Goal: Task Accomplishment & Management: Manage account settings

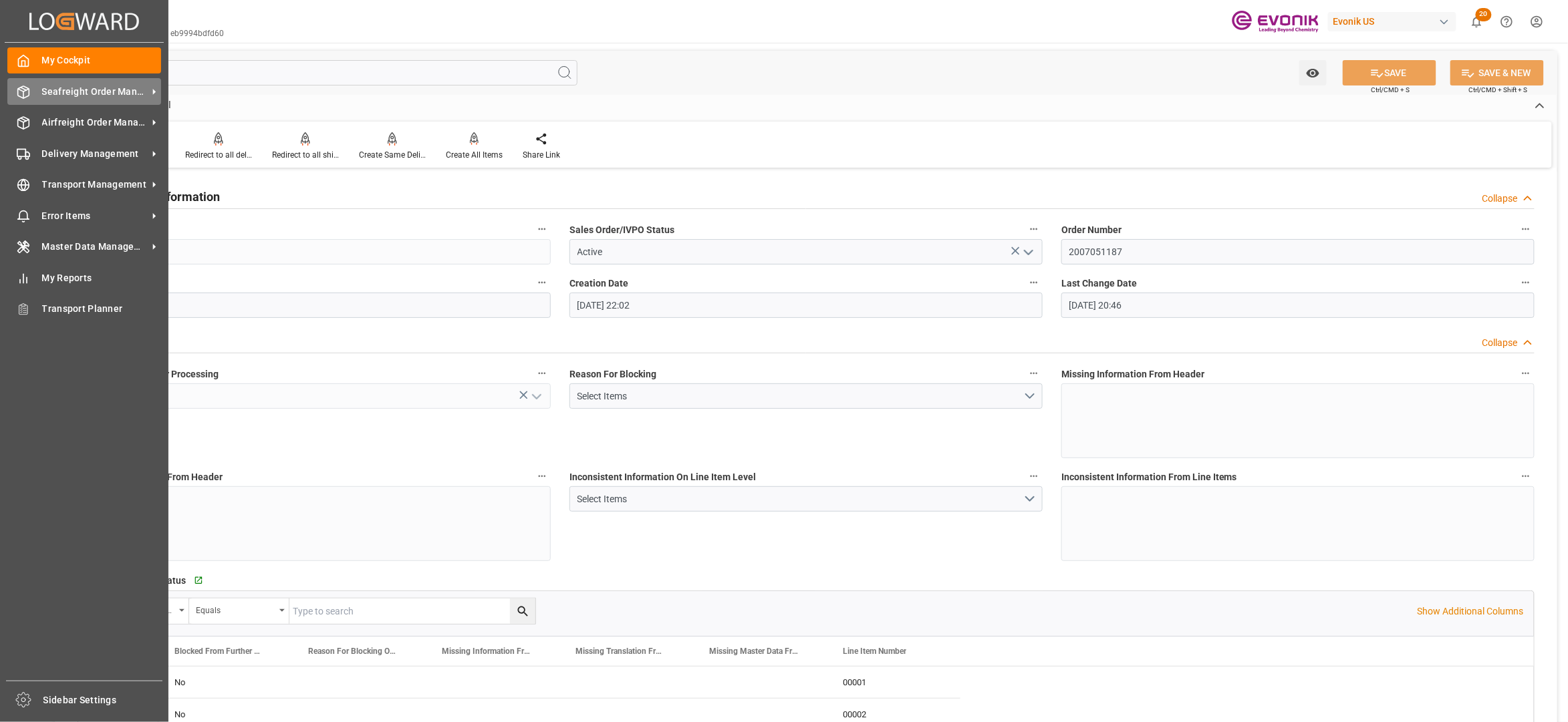
click at [86, 94] on span "Seafreight Order Management" at bounding box center [95, 92] width 106 height 14
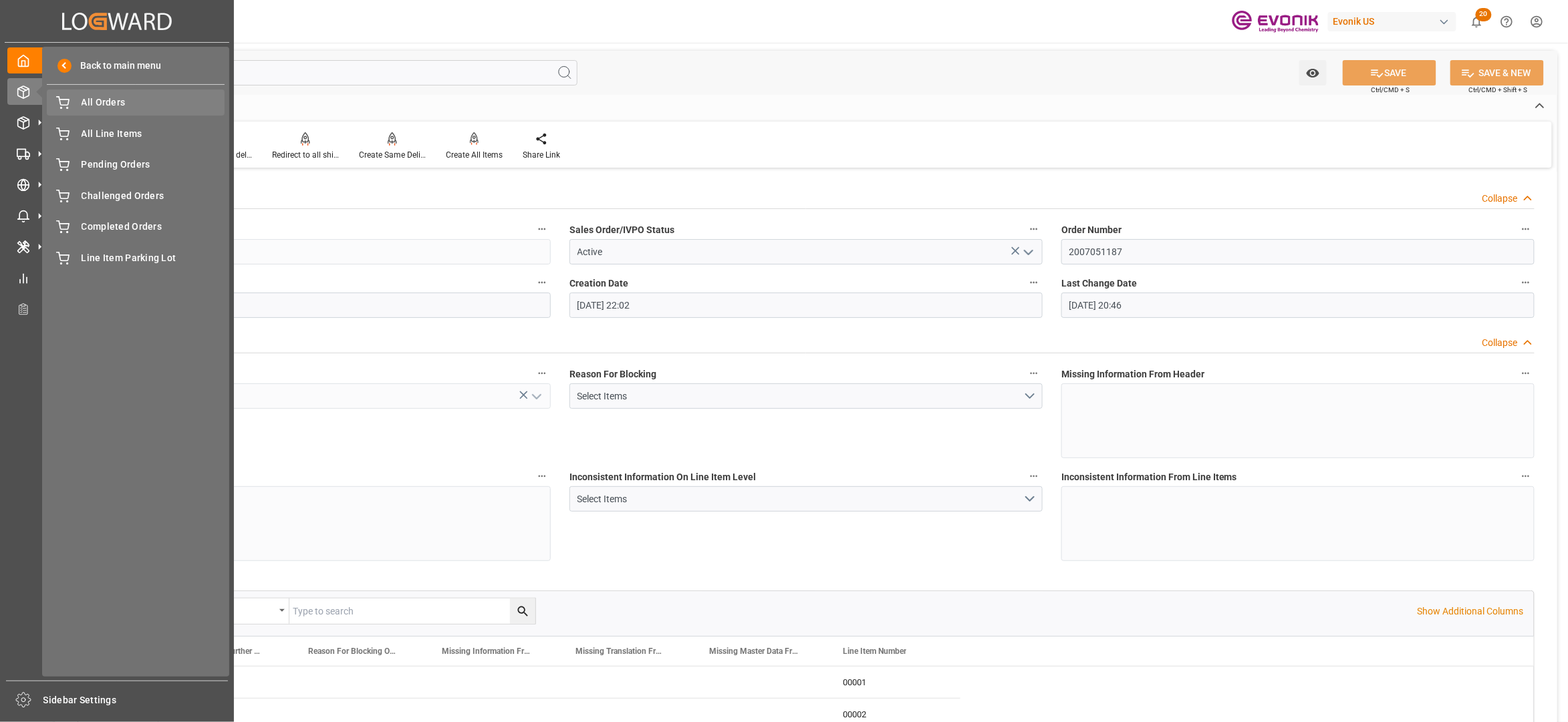
click at [94, 100] on div "Created by potrace 1.15, written by [PERSON_NAME] [DATE]-[DATE] Created by potr…" at bounding box center [117, 357] width 234 height 714
click at [94, 103] on span "All Orders" at bounding box center [154, 103] width 144 height 14
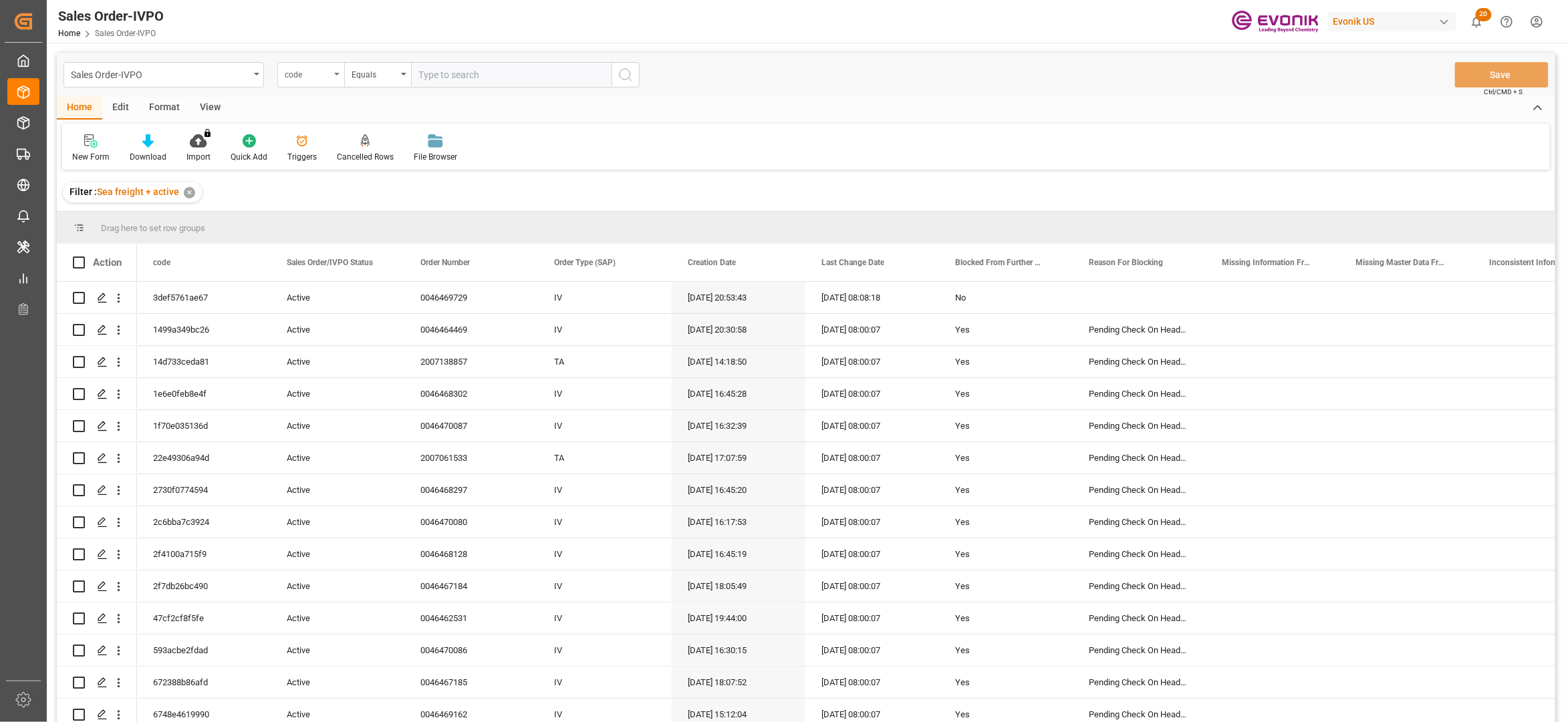
click at [323, 81] on div "code" at bounding box center [311, 74] width 67 height 25
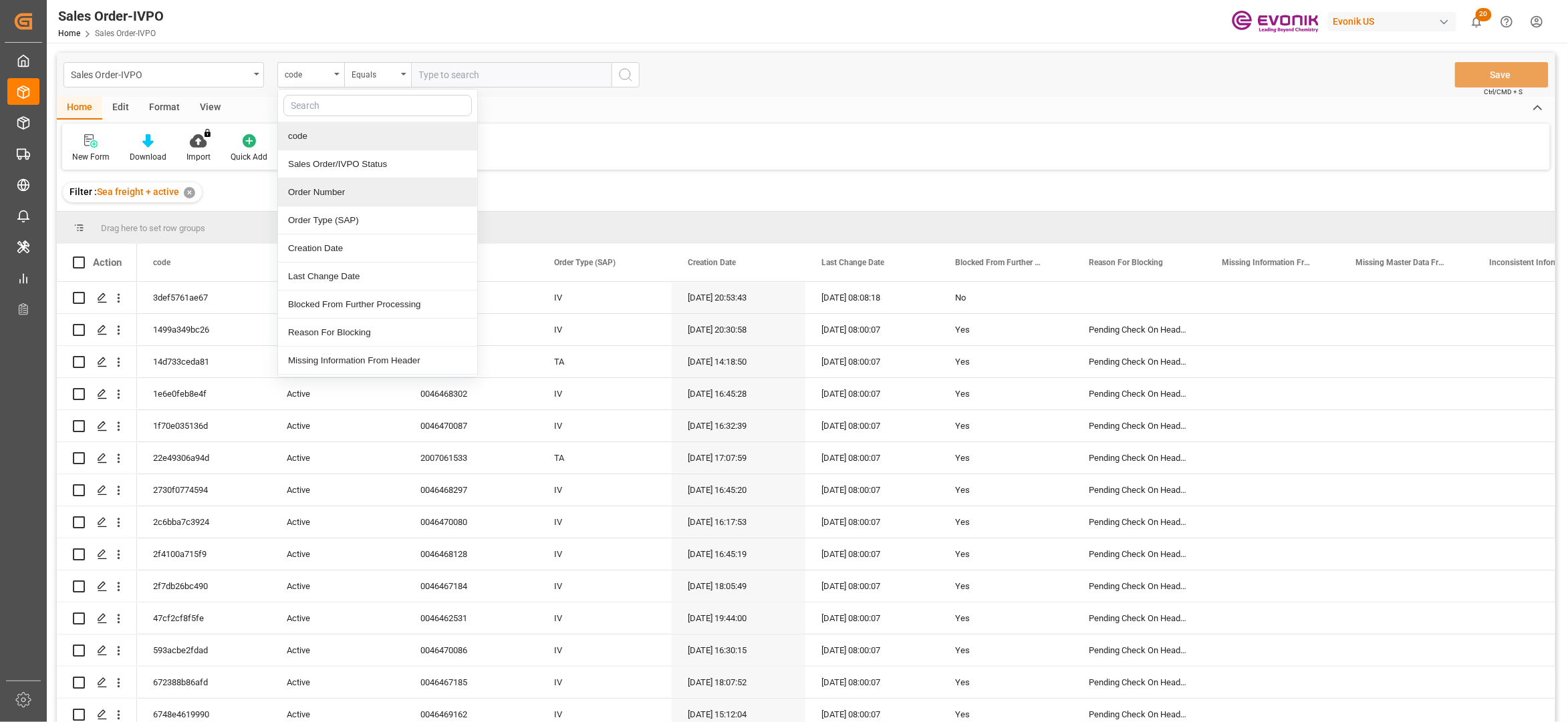
click at [348, 197] on div "Order Number" at bounding box center [377, 193] width 199 height 28
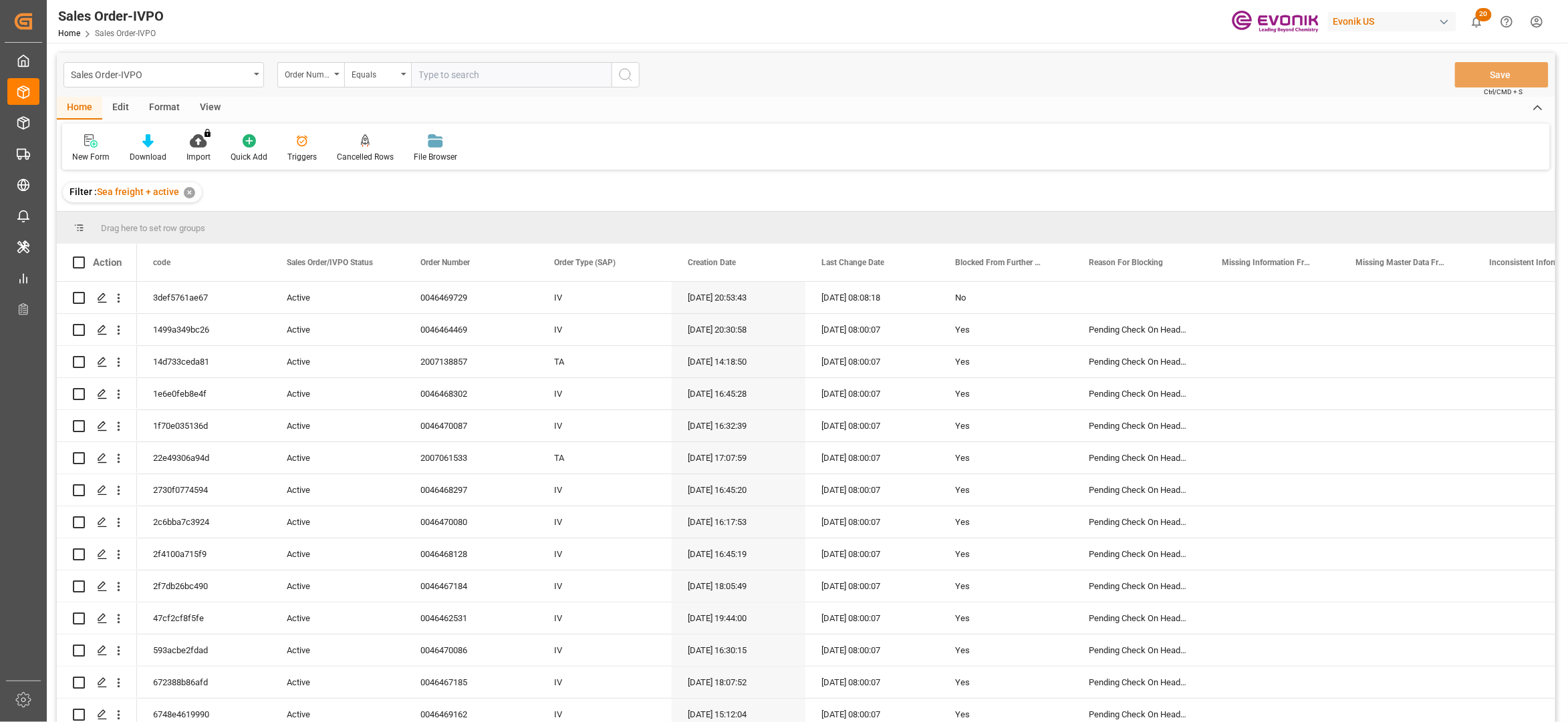
click at [469, 70] on input "text" at bounding box center [511, 74] width 201 height 25
paste input "2007051196"
type input "2007051196"
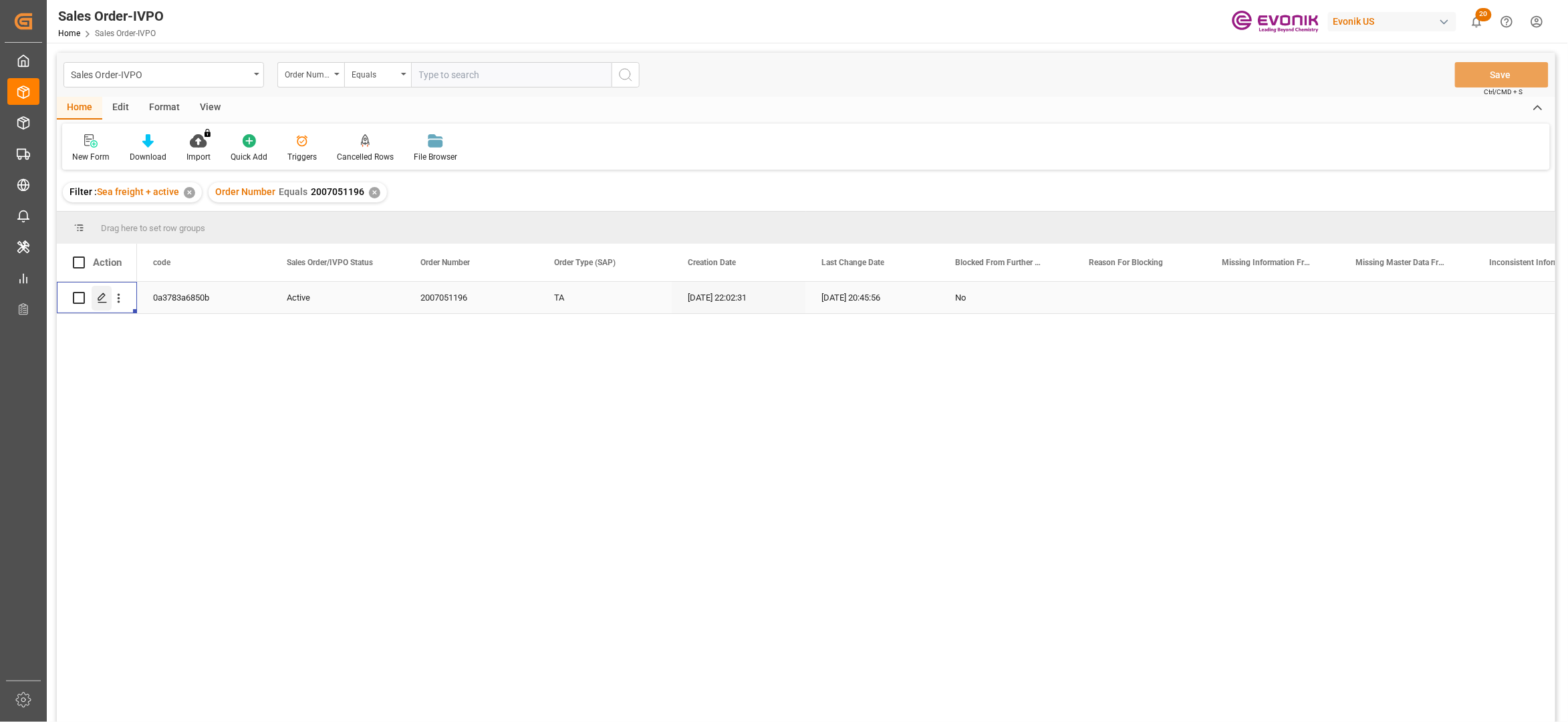
click at [106, 302] on icon "Press SPACE to select this row." at bounding box center [102, 298] width 11 height 11
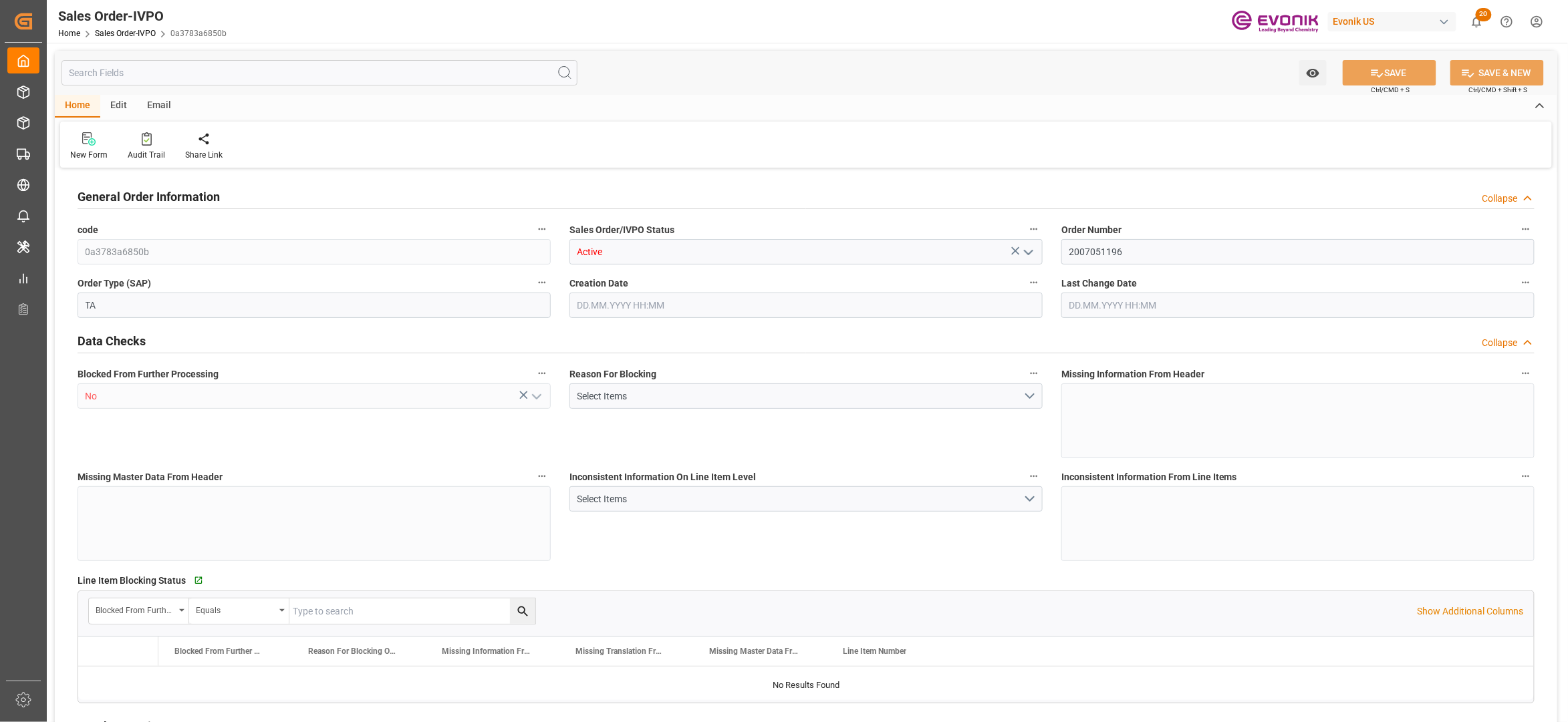
type input "MYPGU"
type input "0"
type input "1"
type input "2"
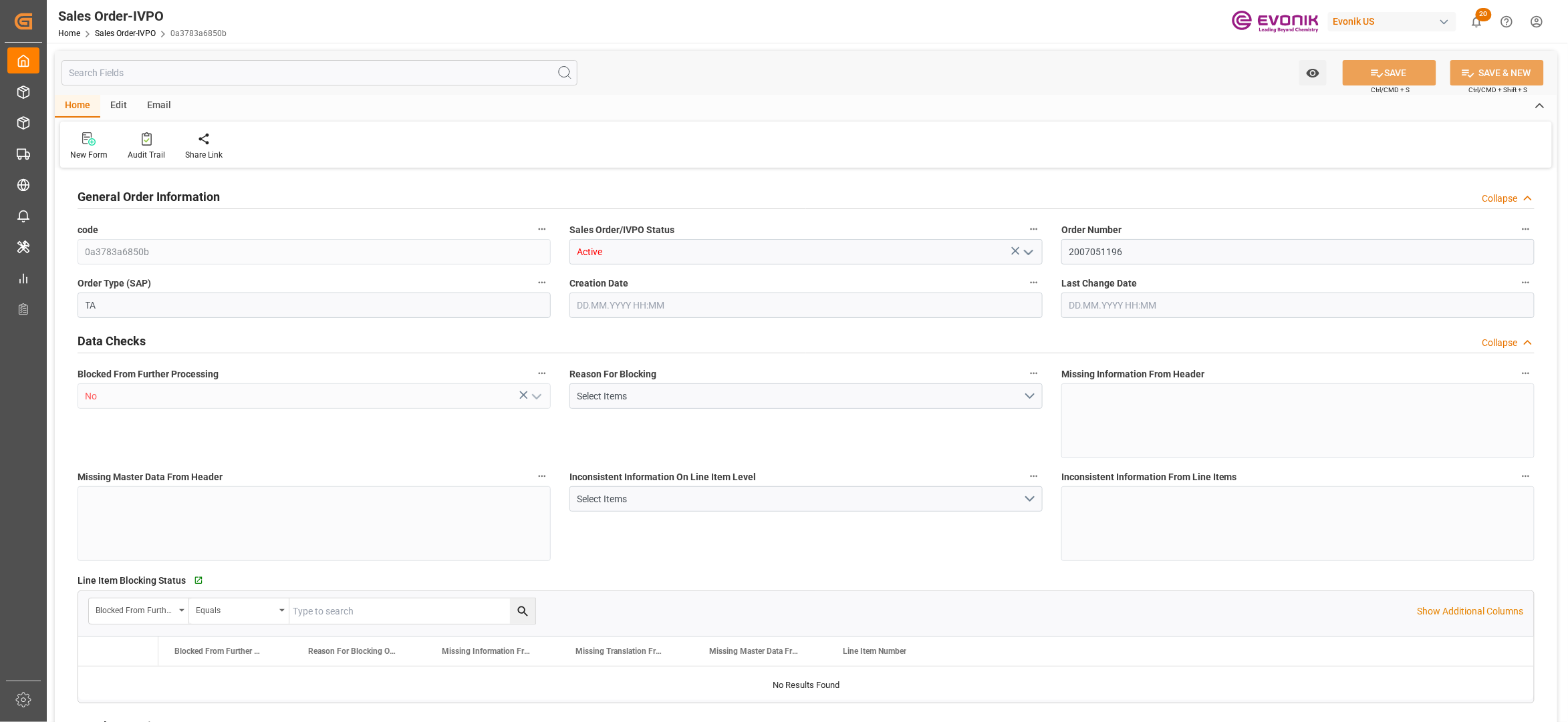
type input "17788.704"
type input "78.4092"
type input "19000"
type input "60"
type input "[DATE] 22:02"
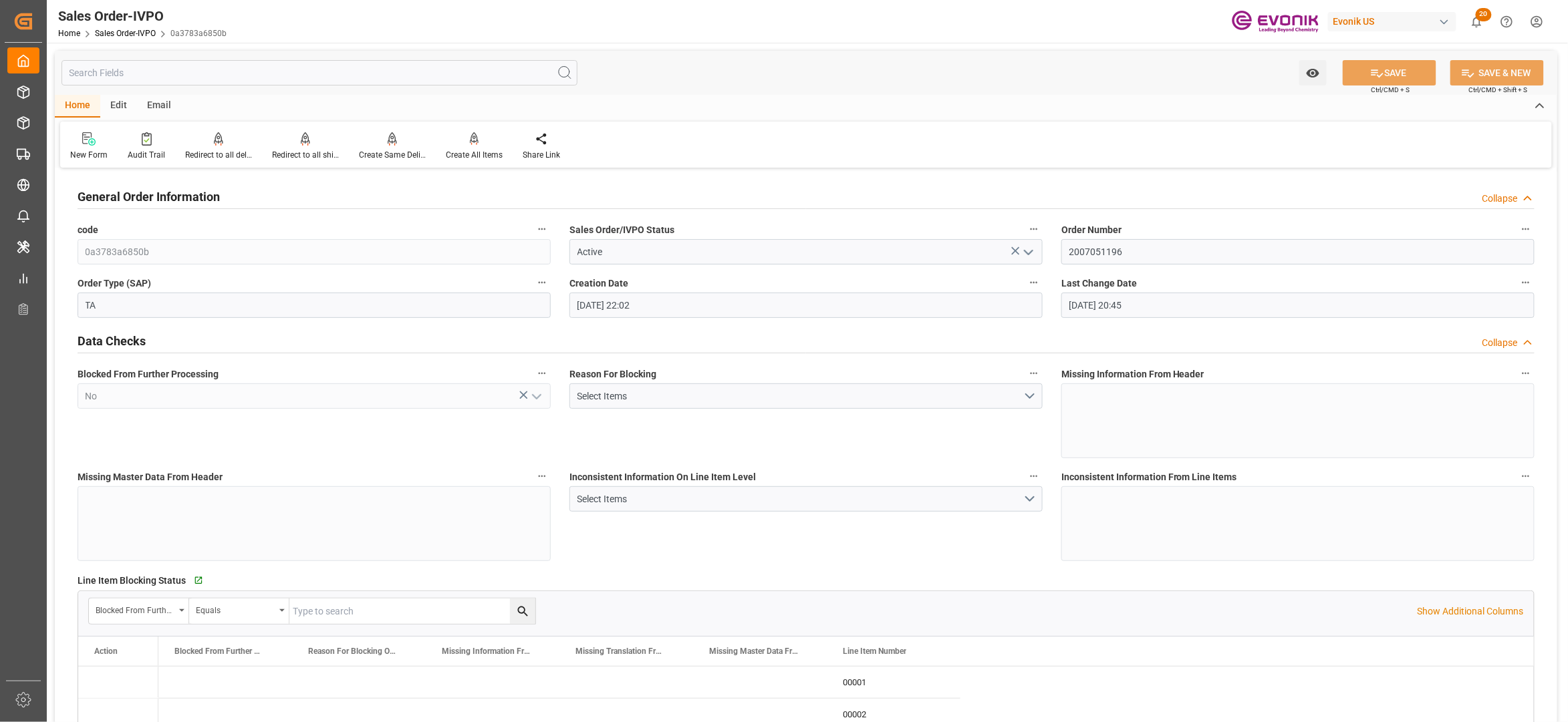
type input "[DATE] 20:45"
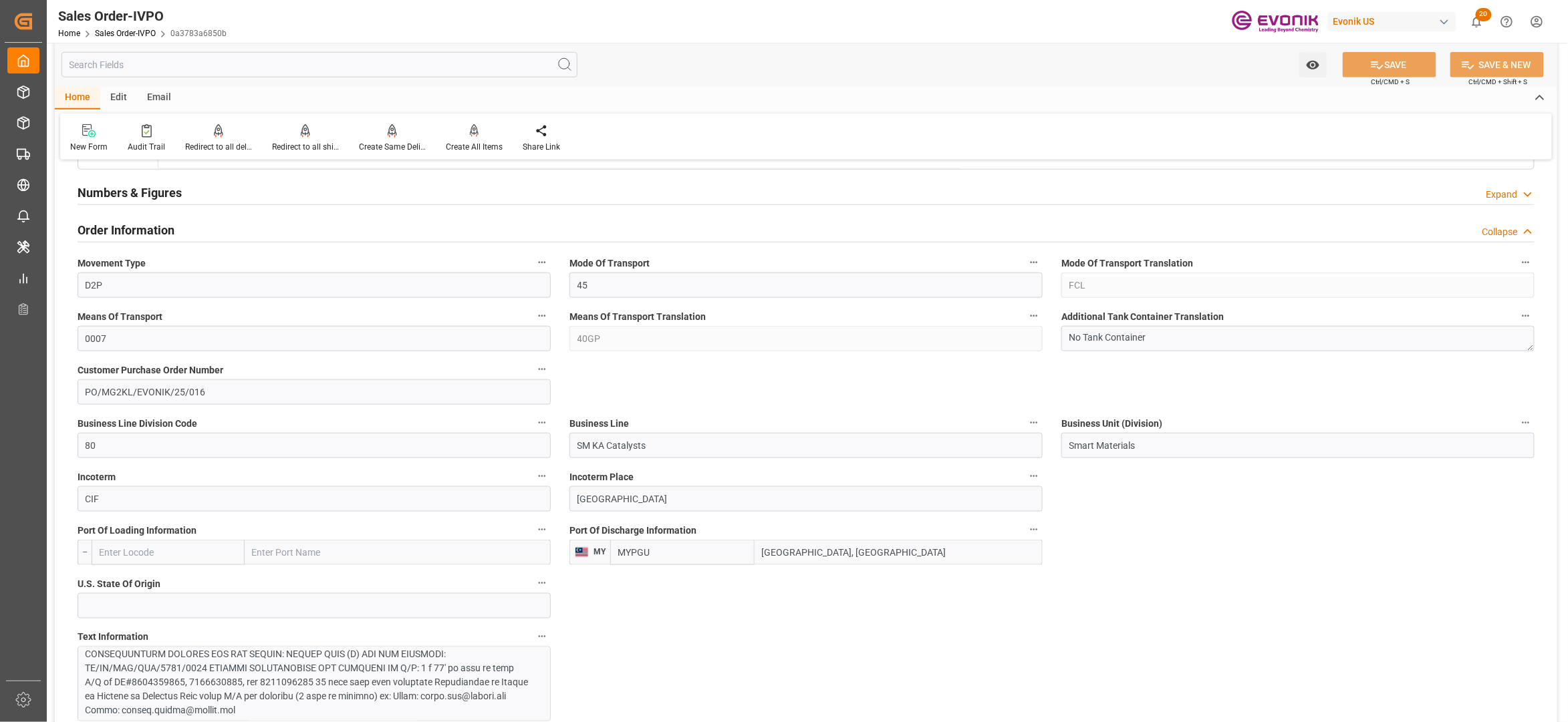
scroll to position [1187, 0]
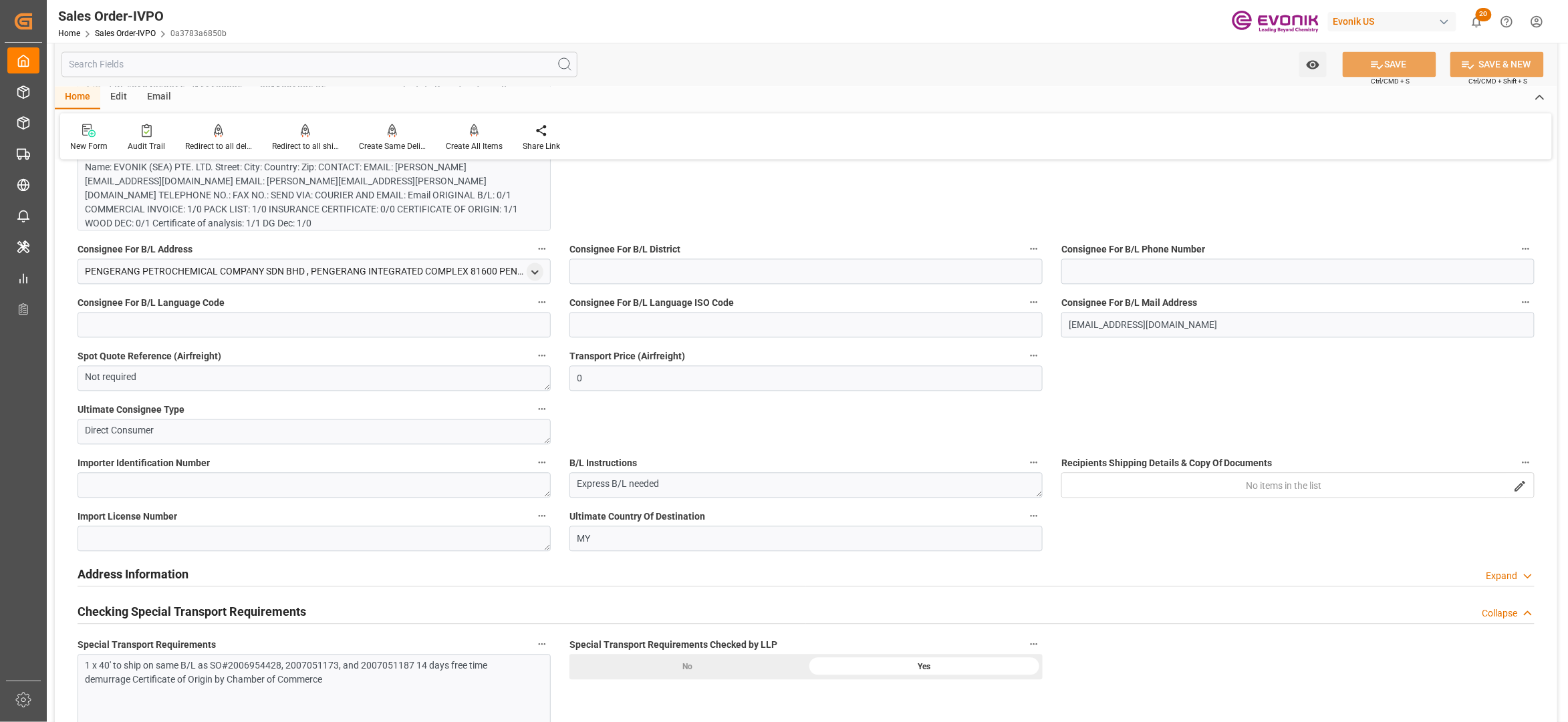
click at [319, 211] on div "Name: EVONIK (SEA) PTE. LTD. Street: City: Country: Zip: CONTACT: EMAIL: [PERSO…" at bounding box center [308, 196] width 443 height 70
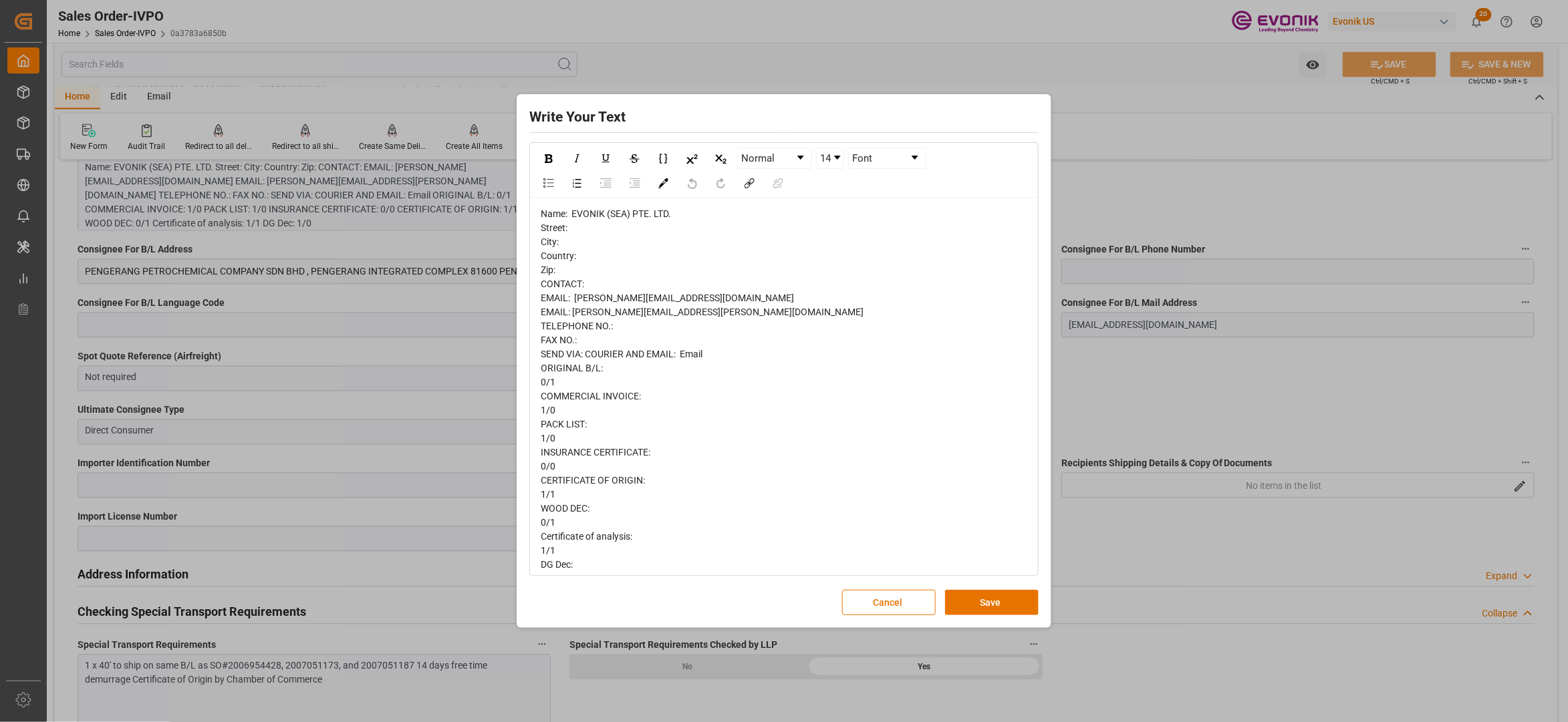
scroll to position [21, 0]
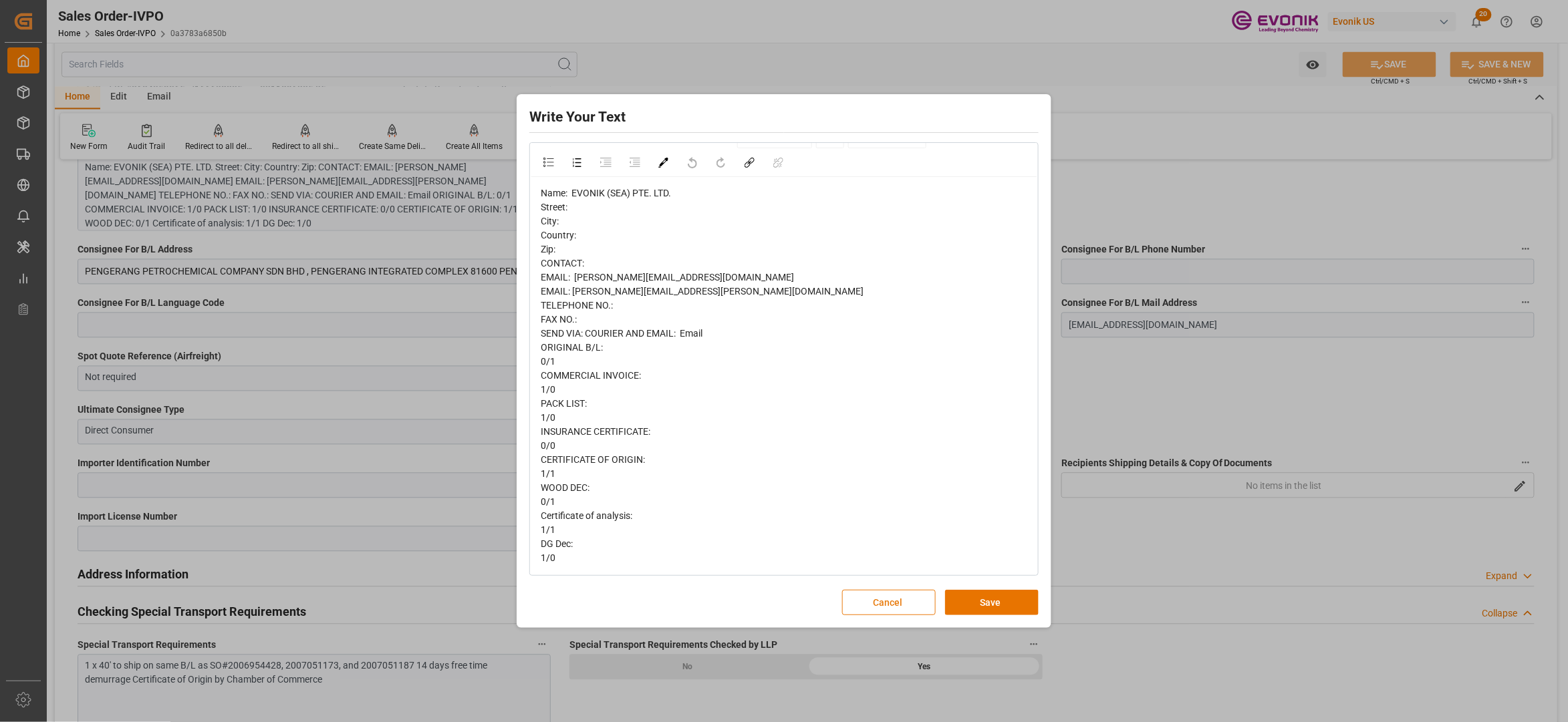
click at [902, 602] on button "Cancel" at bounding box center [889, 602] width 94 height 25
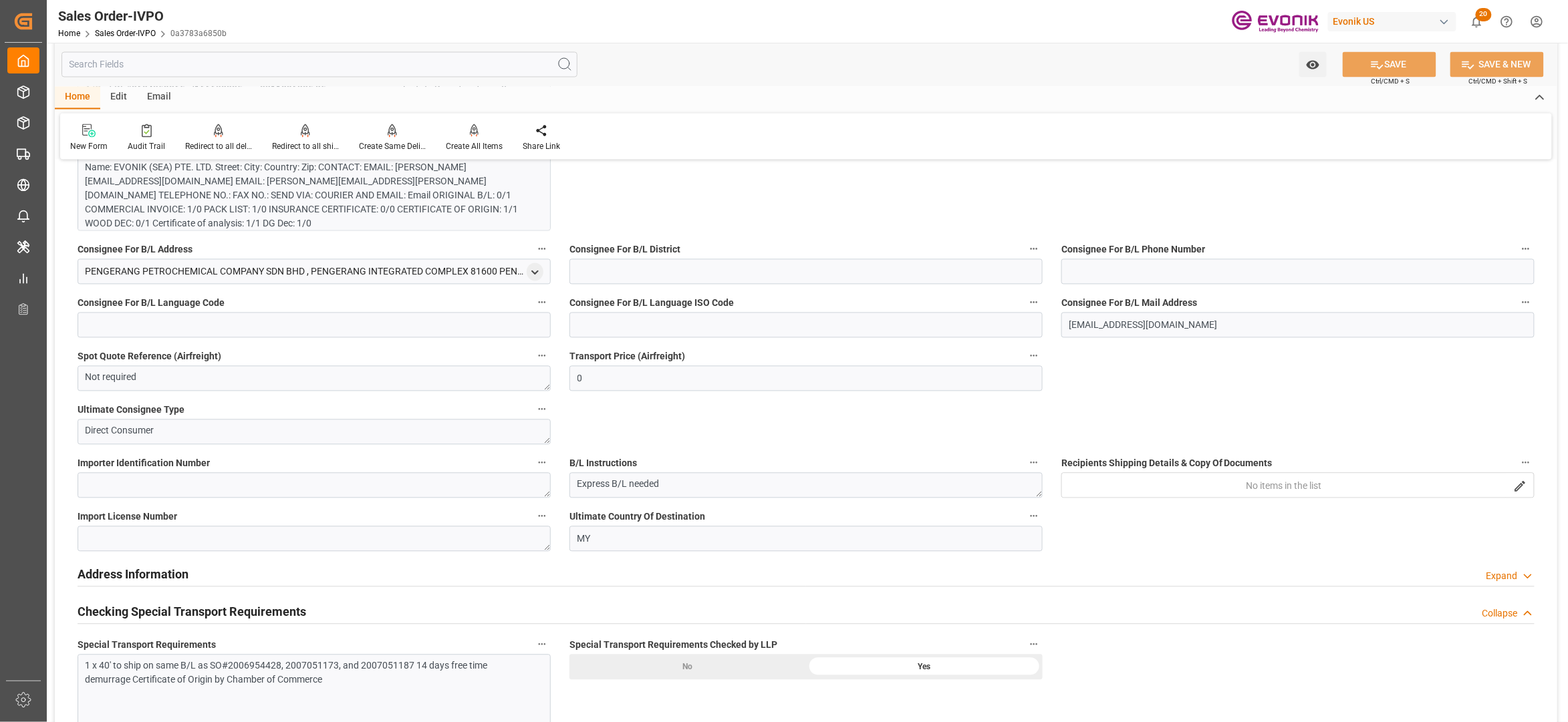
scroll to position [891, 0]
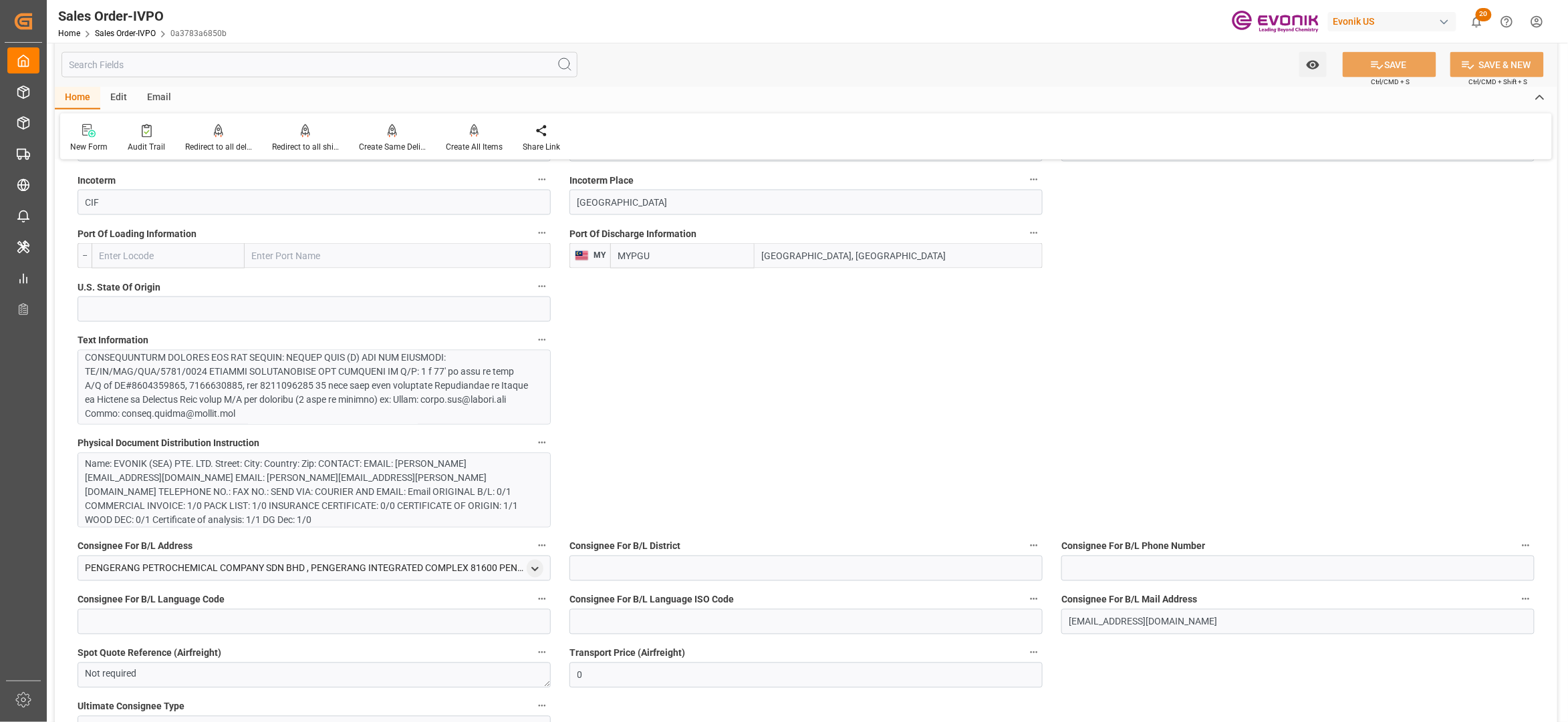
click at [314, 397] on div at bounding box center [308, 273] width 443 height 295
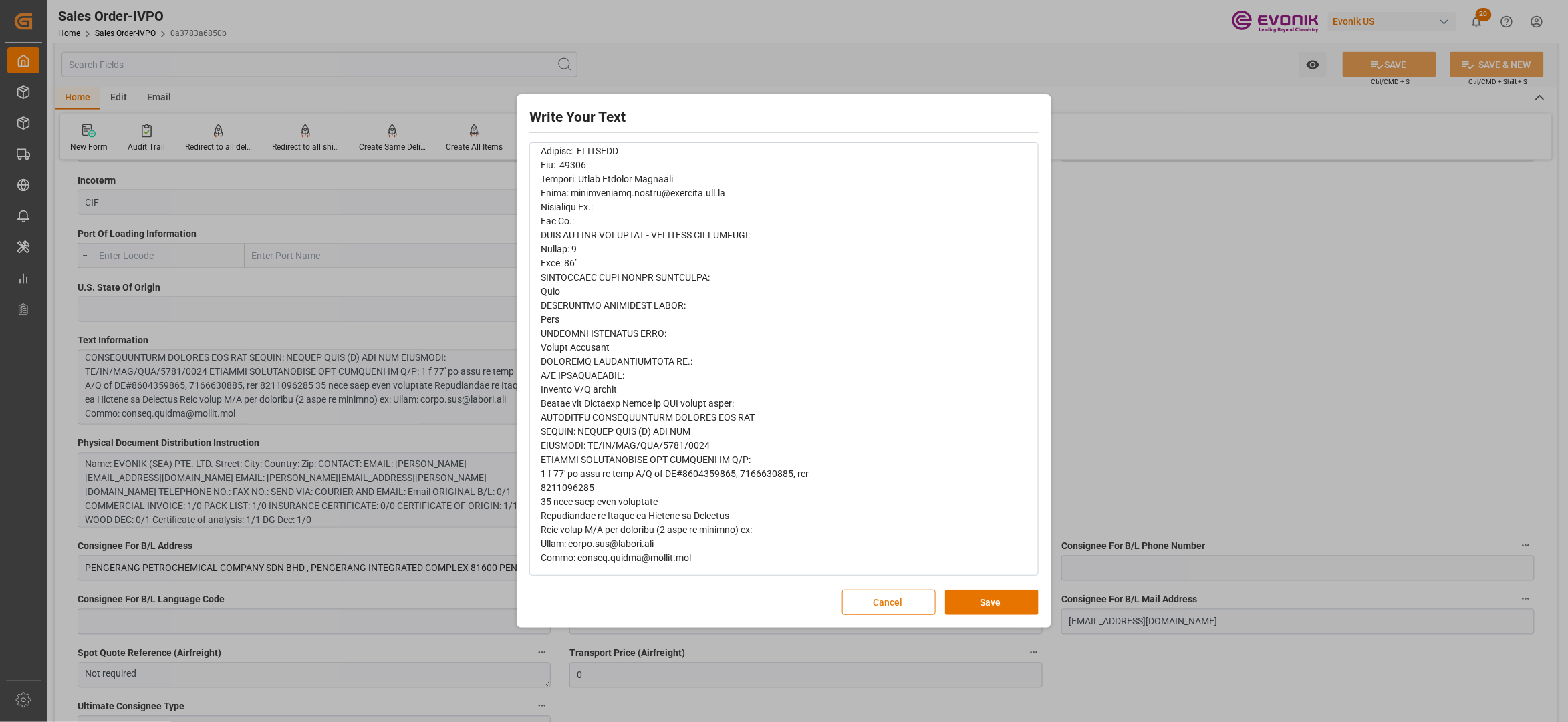
scroll to position [0, 0]
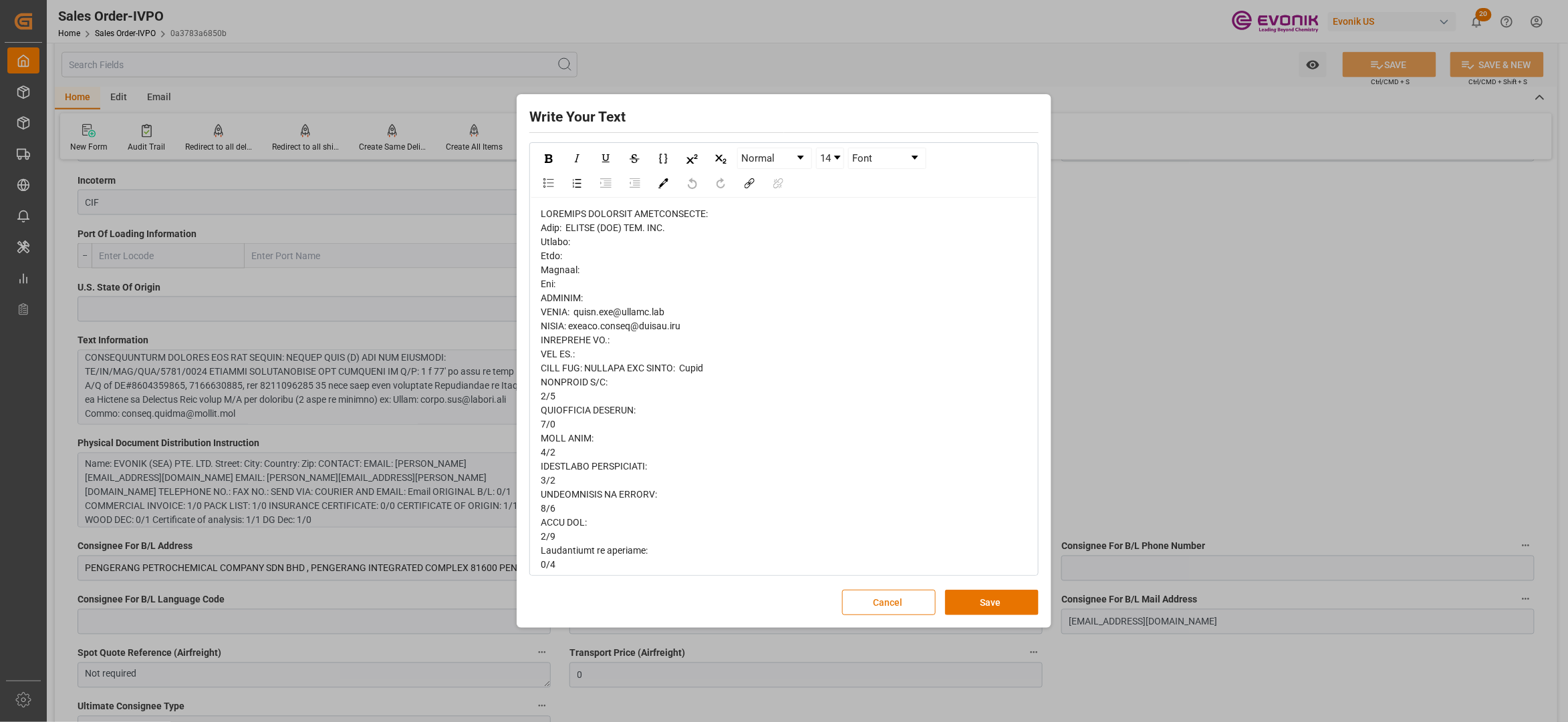
click at [853, 600] on button "Cancel" at bounding box center [889, 602] width 94 height 25
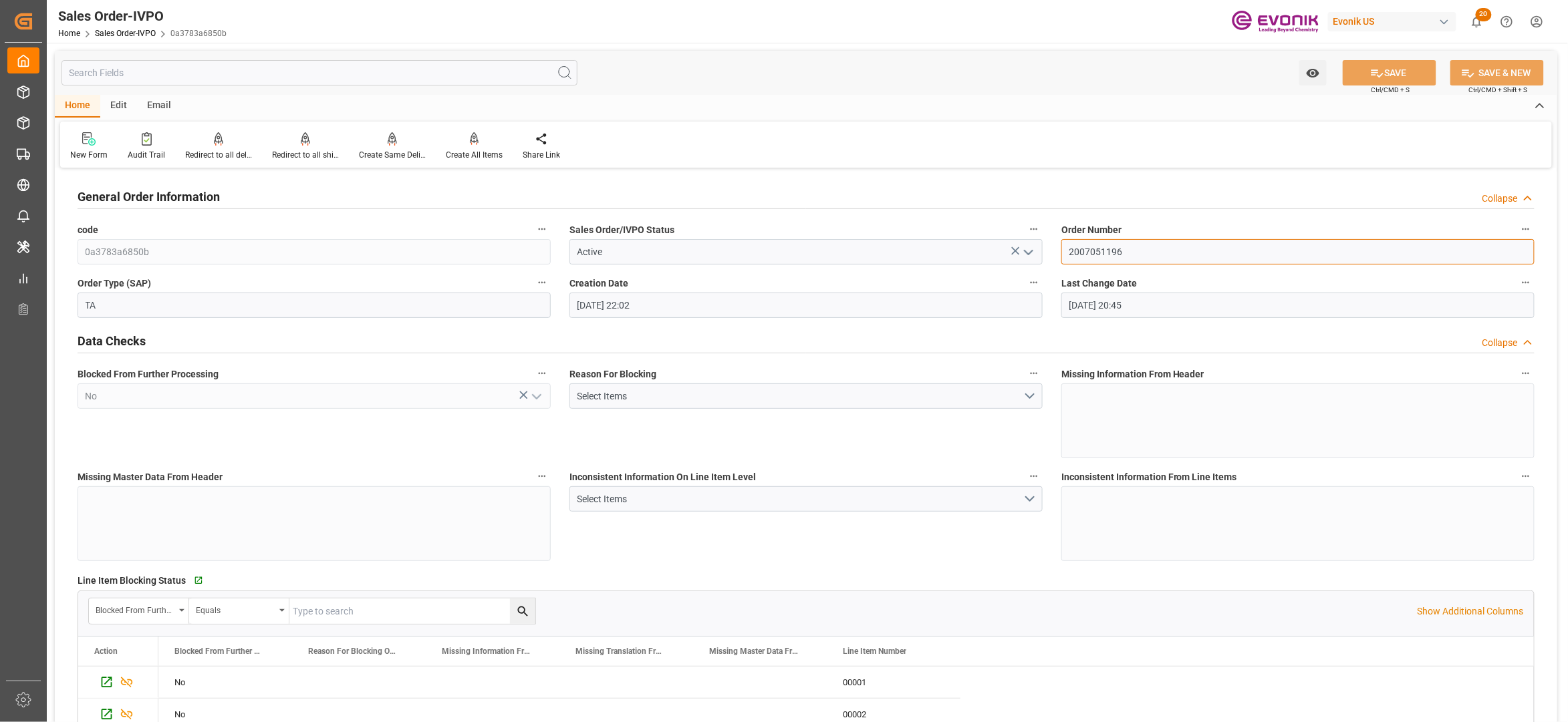
drag, startPoint x: 1135, startPoint y: 252, endPoint x: 1052, endPoint y: 252, distance: 83.0
click at [1052, 252] on div "Order Number 2007051196" at bounding box center [1297, 243] width 492 height 54
click at [848, 554] on div "Inconsistent Information On Line Item Level Select Items" at bounding box center [806, 514] width 492 height 103
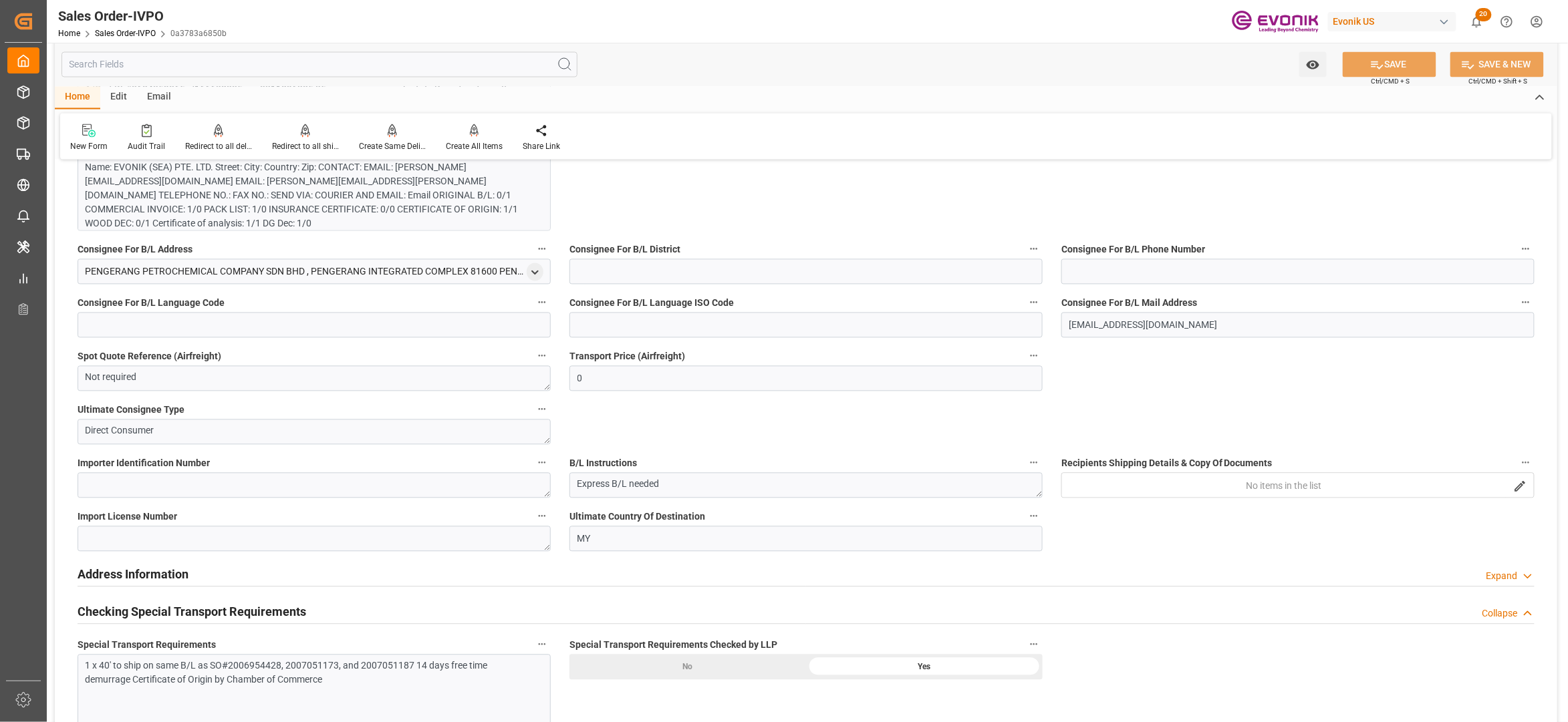
scroll to position [1485, 0]
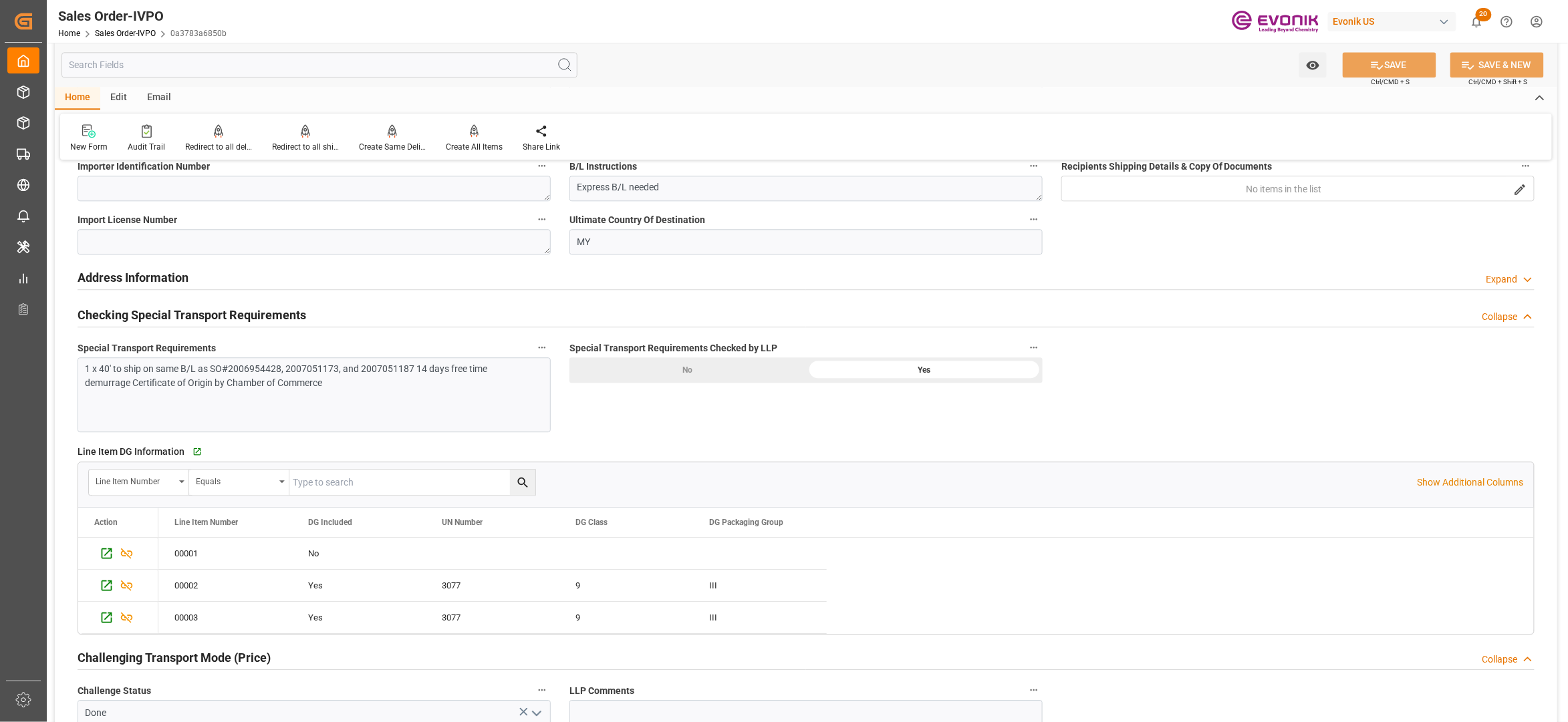
click at [261, 363] on div "1 x 40' to ship on same B/L as SO#2006954428, 2007051173, and 2007051187 14 day…" at bounding box center [308, 376] width 443 height 28
click at [234, 401] on div "1 x 40' to ship on same B/L as SO#2006954428, 2007051173, and 2007051187 14 day…" at bounding box center [315, 394] width 473 height 75
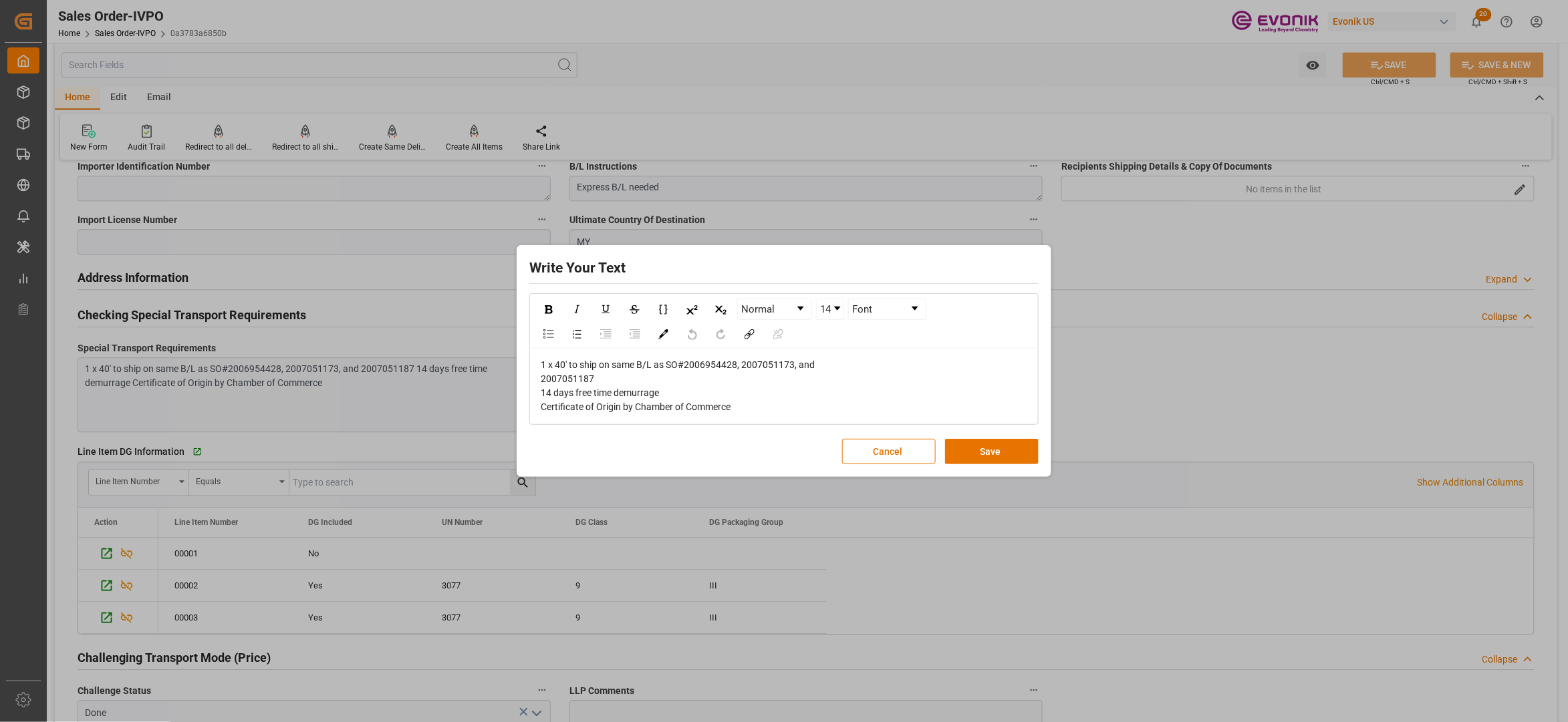
click at [719, 361] on span "1 x 40' to ship on same B/L as SO#2006954428, 2007051173, and 2007051187 14 day…" at bounding box center [677, 385] width 274 height 53
copy span "2006954428"
click at [877, 457] on button "Cancel" at bounding box center [889, 451] width 94 height 25
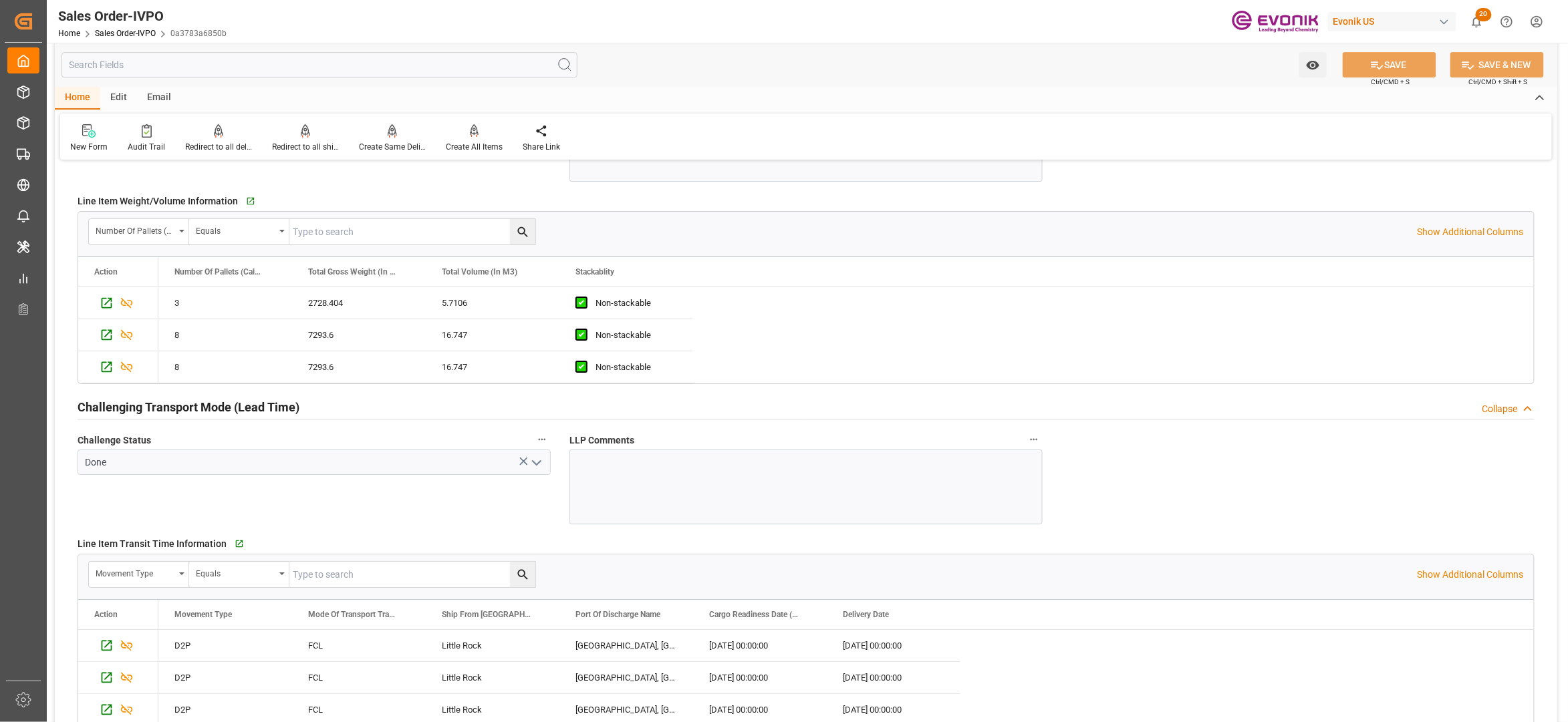
scroll to position [2377, 0]
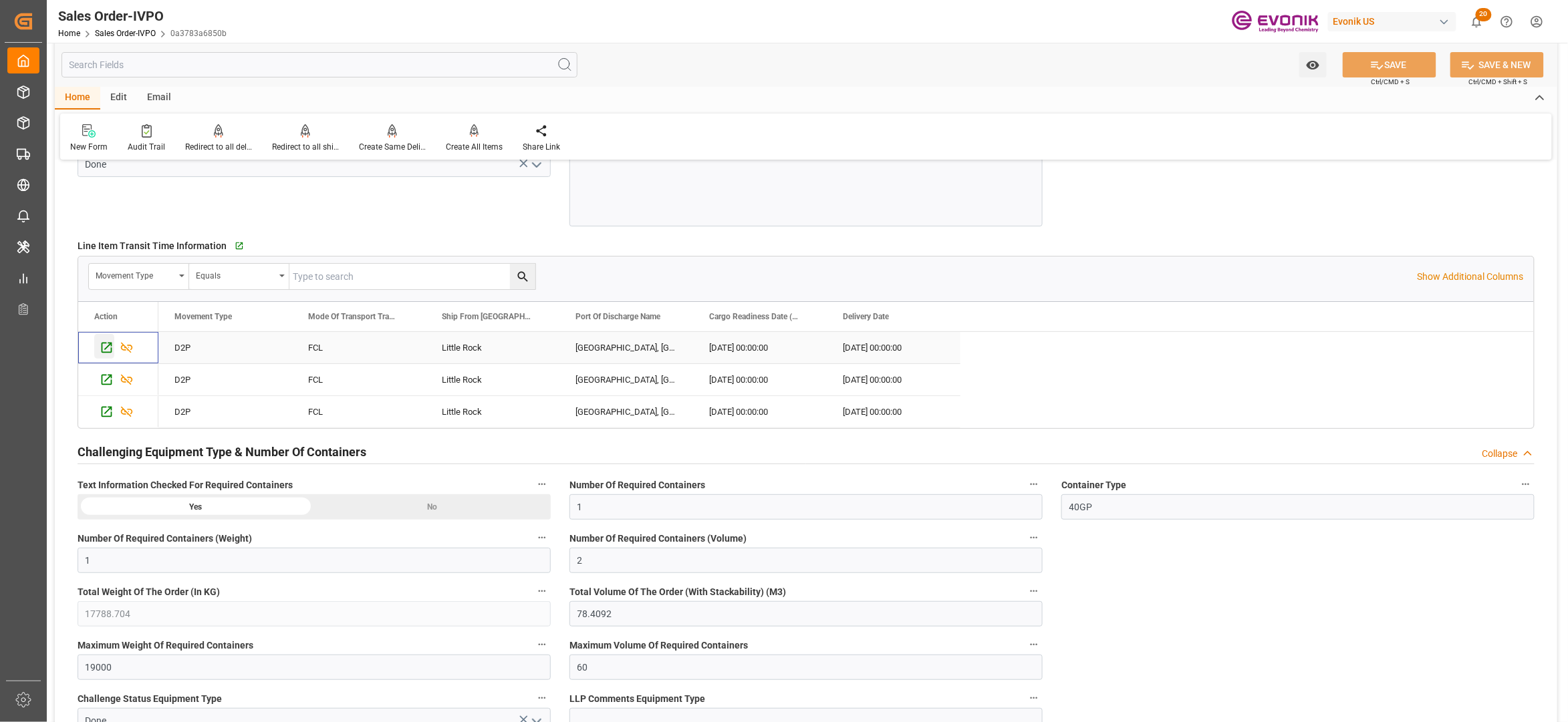
click at [106, 352] on icon "Press SPACE to select this row." at bounding box center [107, 348] width 14 height 14
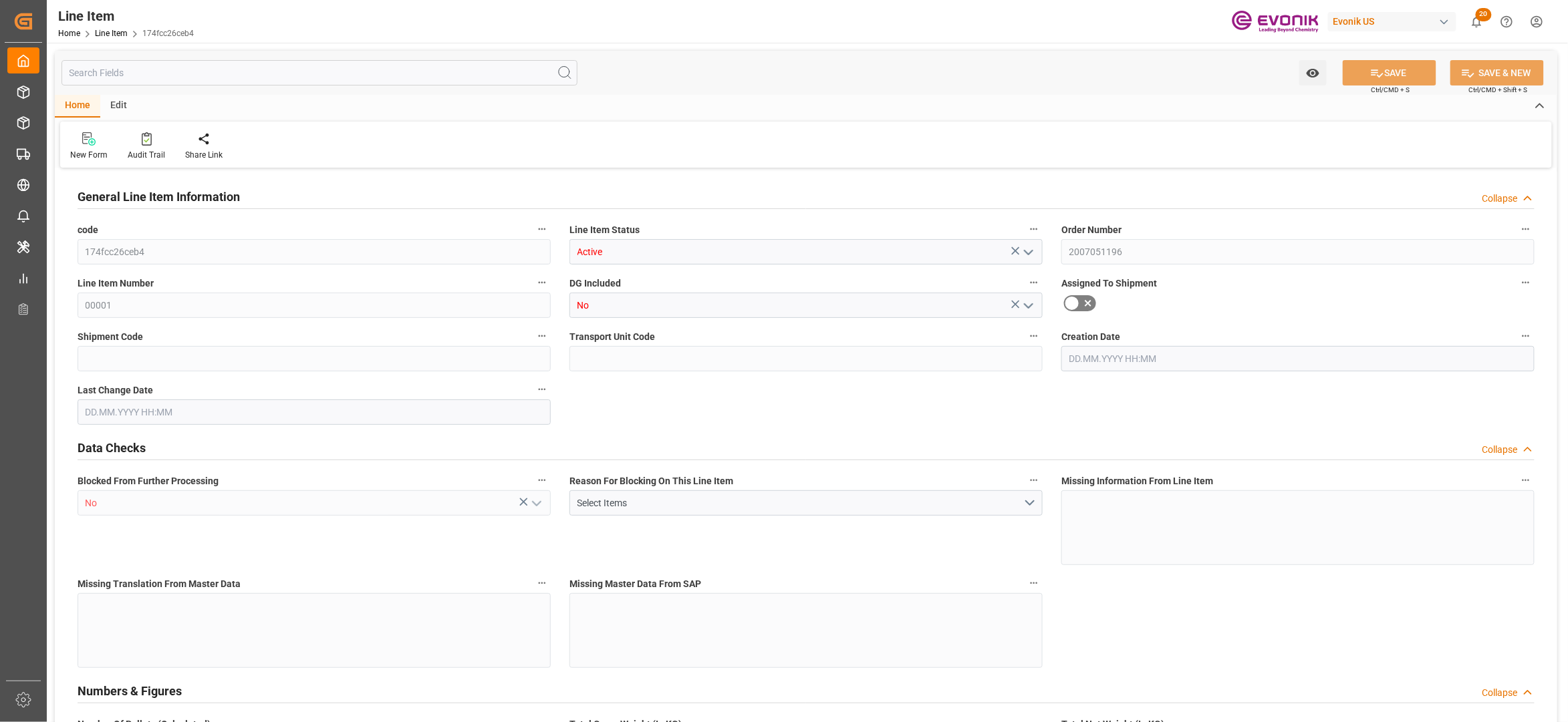
type input "3"
type input "2728.404"
type input "2721.6"
type input "5.7106"
type input "3"
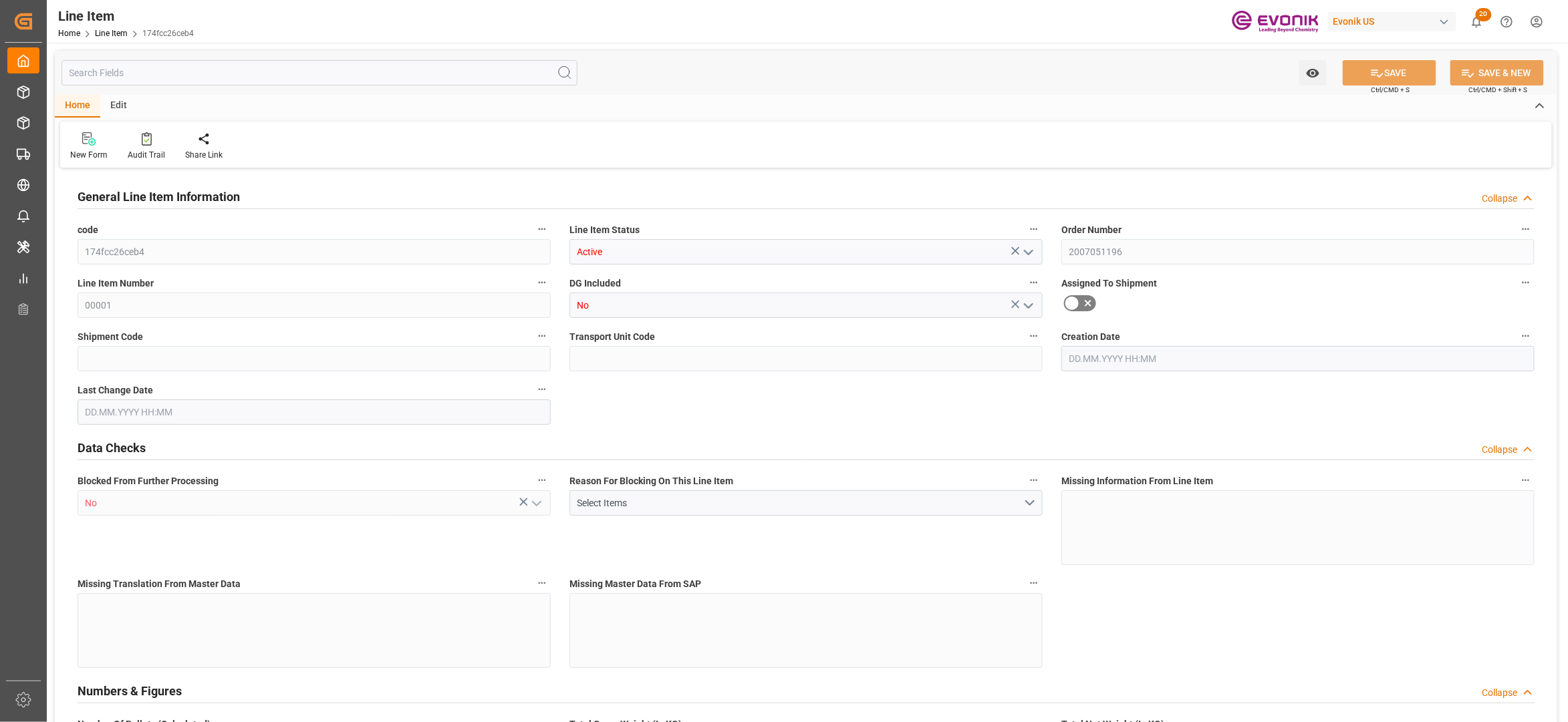
type input "12219.98"
type input "3"
type input "2721.6"
type input "2728.404"
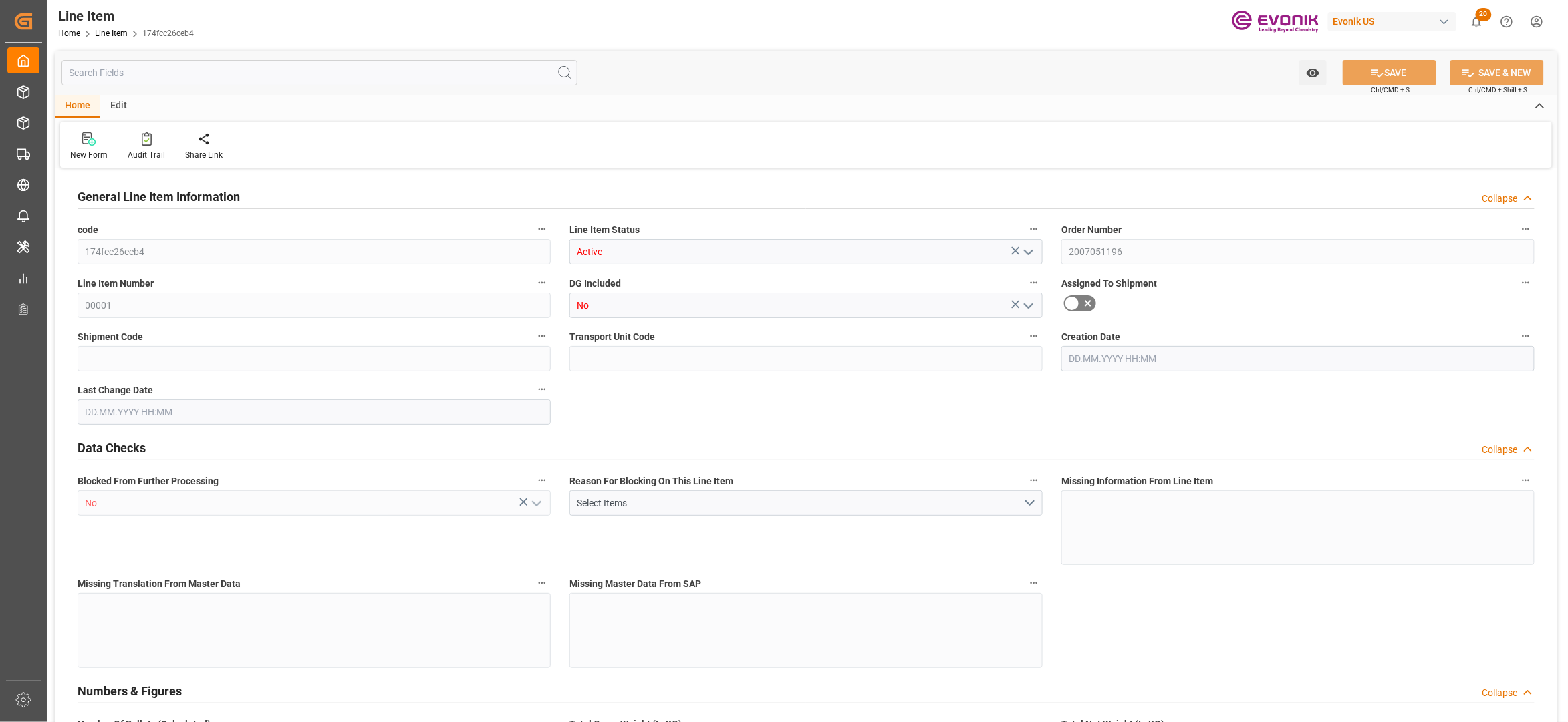
type input "2803.104"
type input "2721.6"
type input "5.7106"
type input "5710.563"
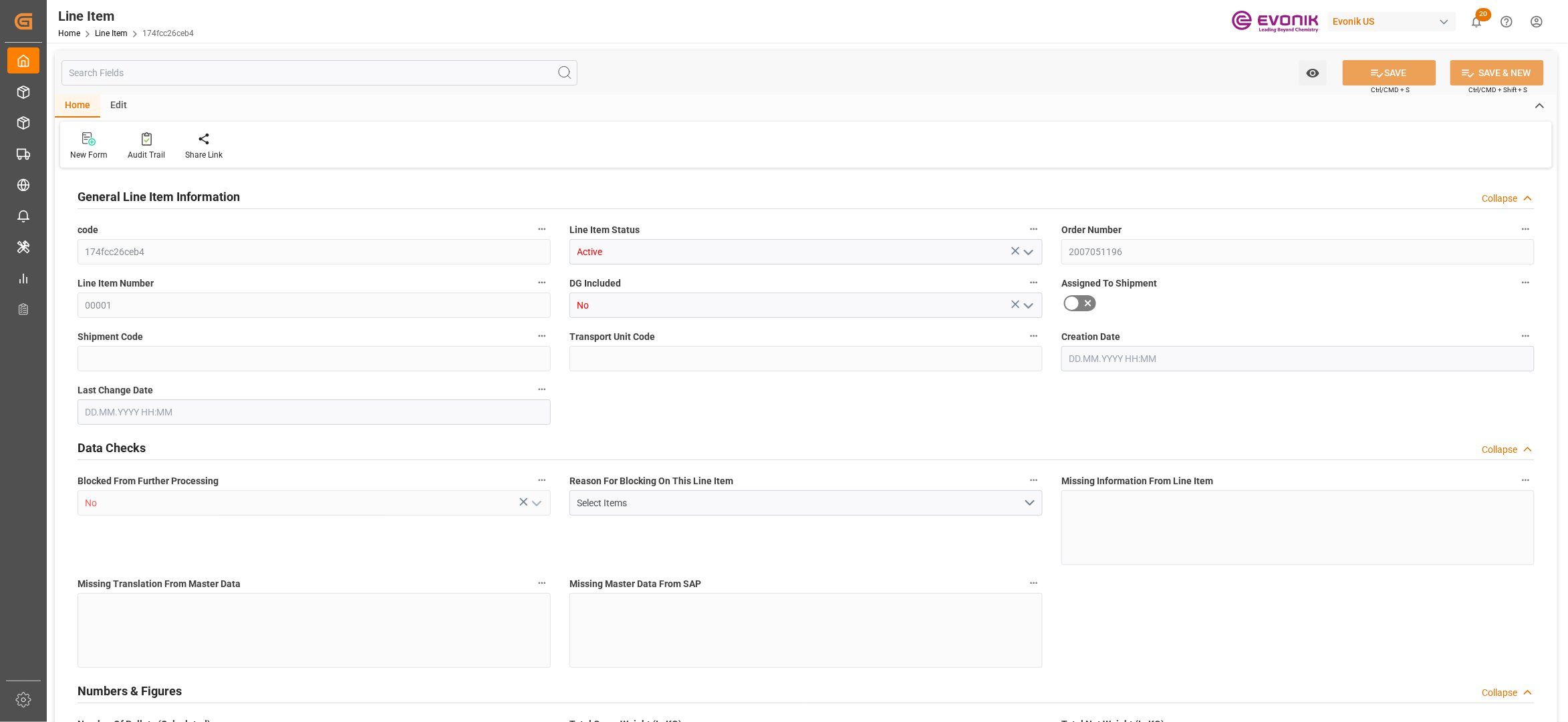
type input "3"
type input "2728.404"
type input "2721.6"
type input "5.7106"
type input "[DATE] 22:02"
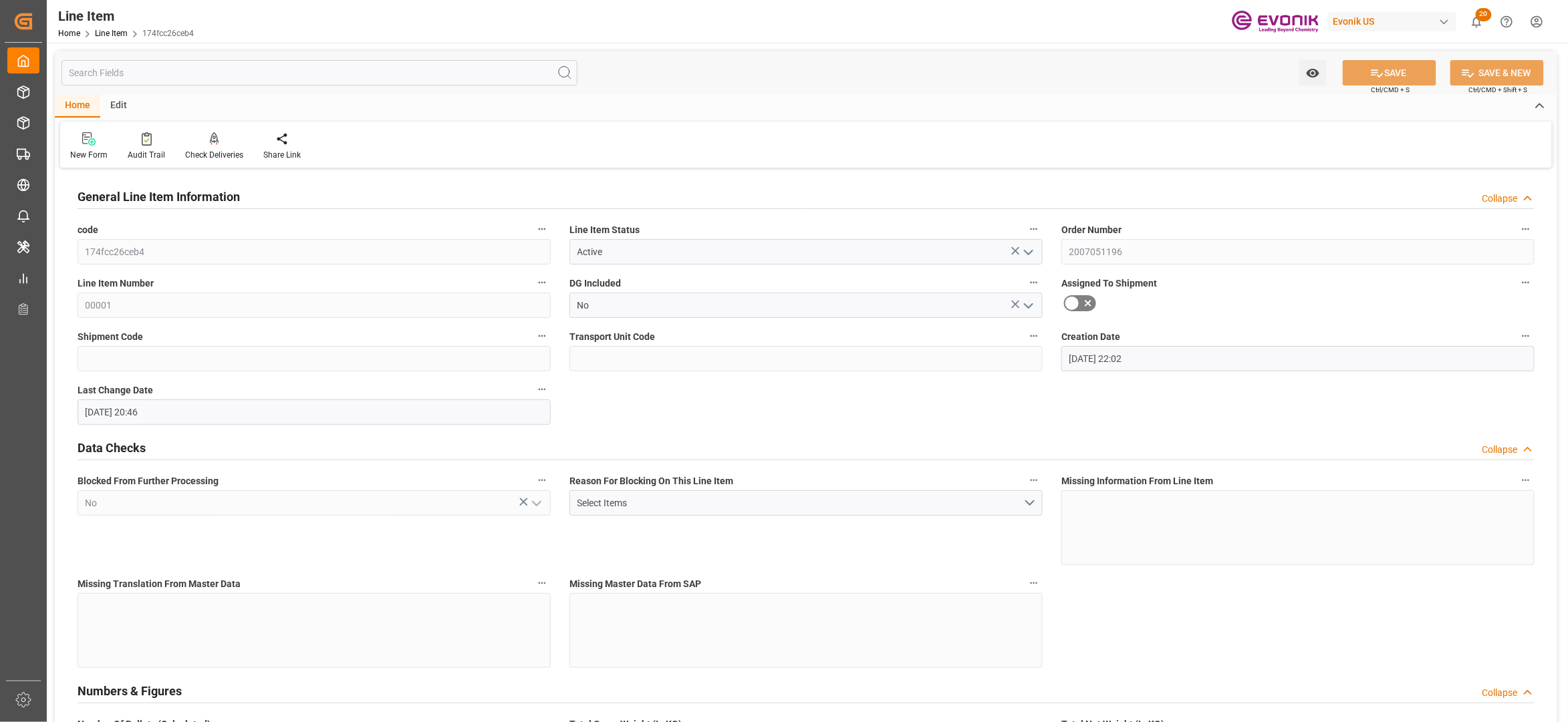
type input "[DATE] 20:46"
type input "01.10.2025"
type input "28.07.2025"
type input "14.07.2025"
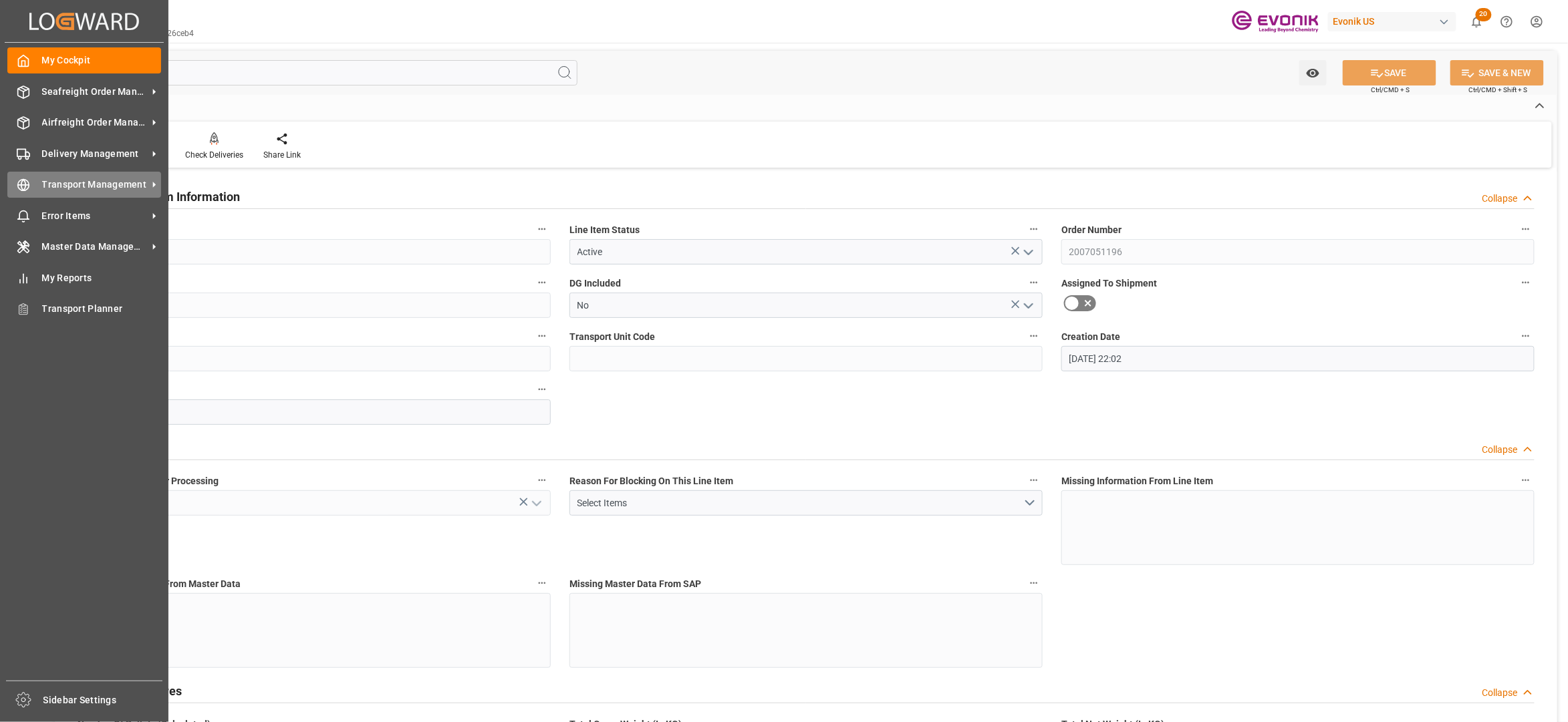
click at [28, 190] on icon at bounding box center [23, 185] width 13 height 13
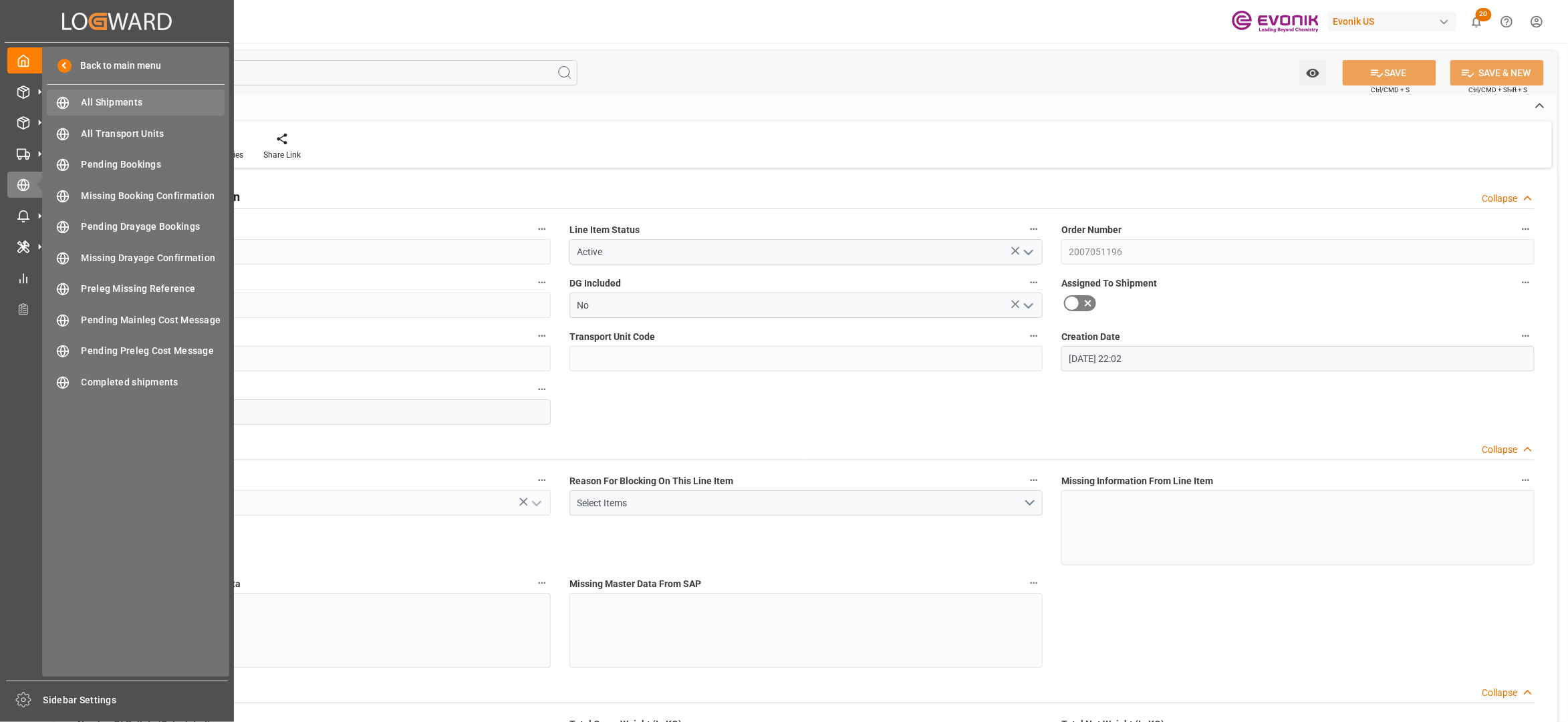
click at [123, 98] on span "All Shipments" at bounding box center [154, 103] width 144 height 14
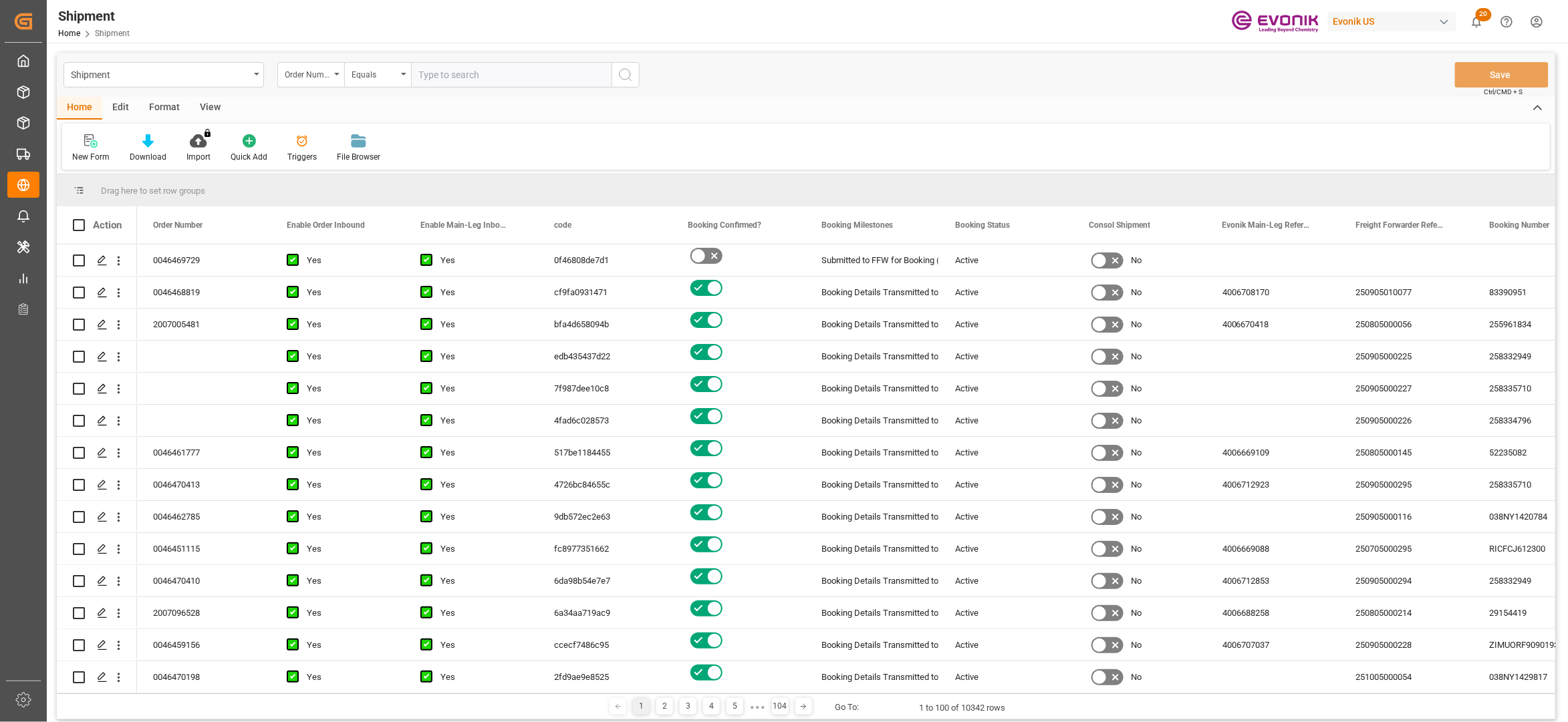
click at [444, 75] on input "text" at bounding box center [511, 74] width 201 height 25
type input "0046470680"
click at [623, 82] on icon "search button" at bounding box center [625, 75] width 16 height 16
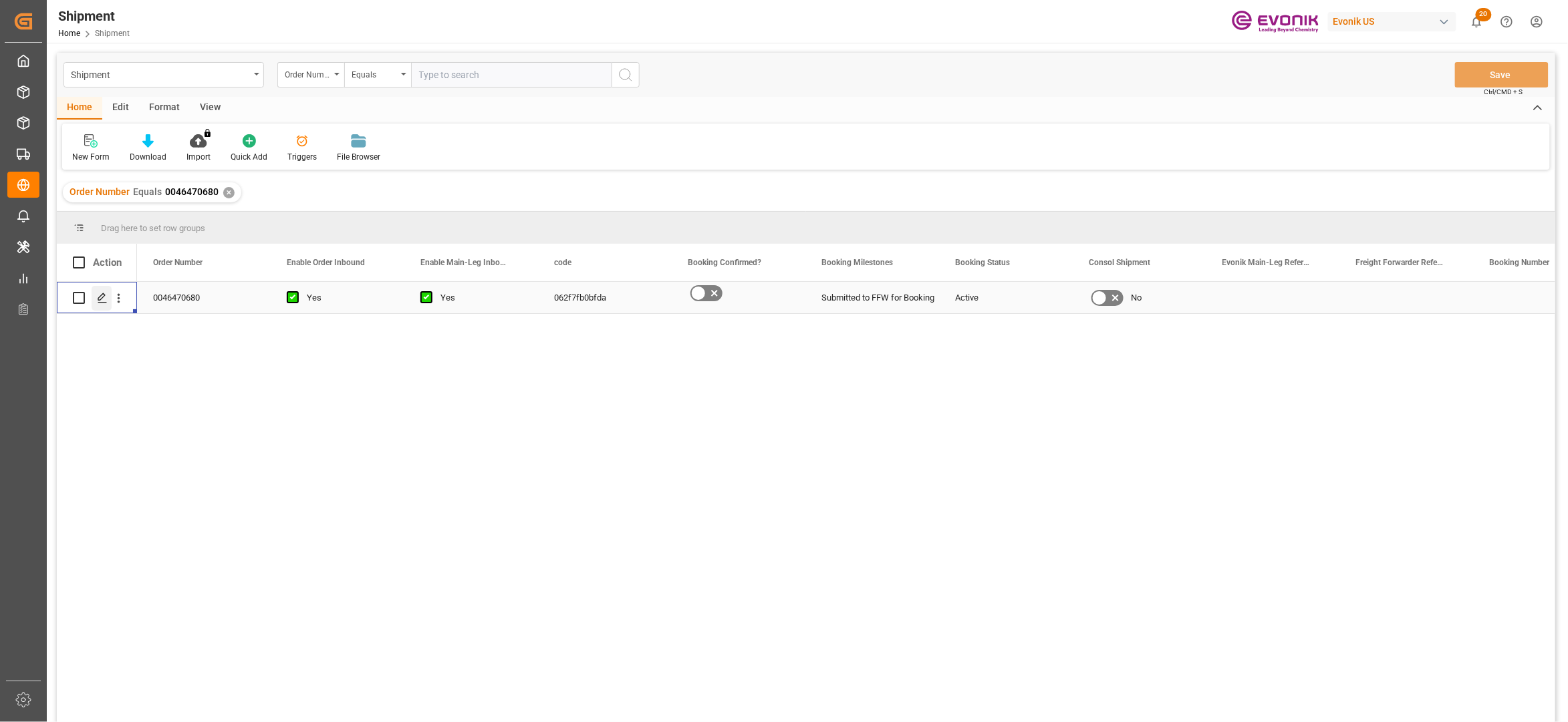
click at [104, 298] on icon "Press SPACE to select this row." at bounding box center [102, 298] width 11 height 11
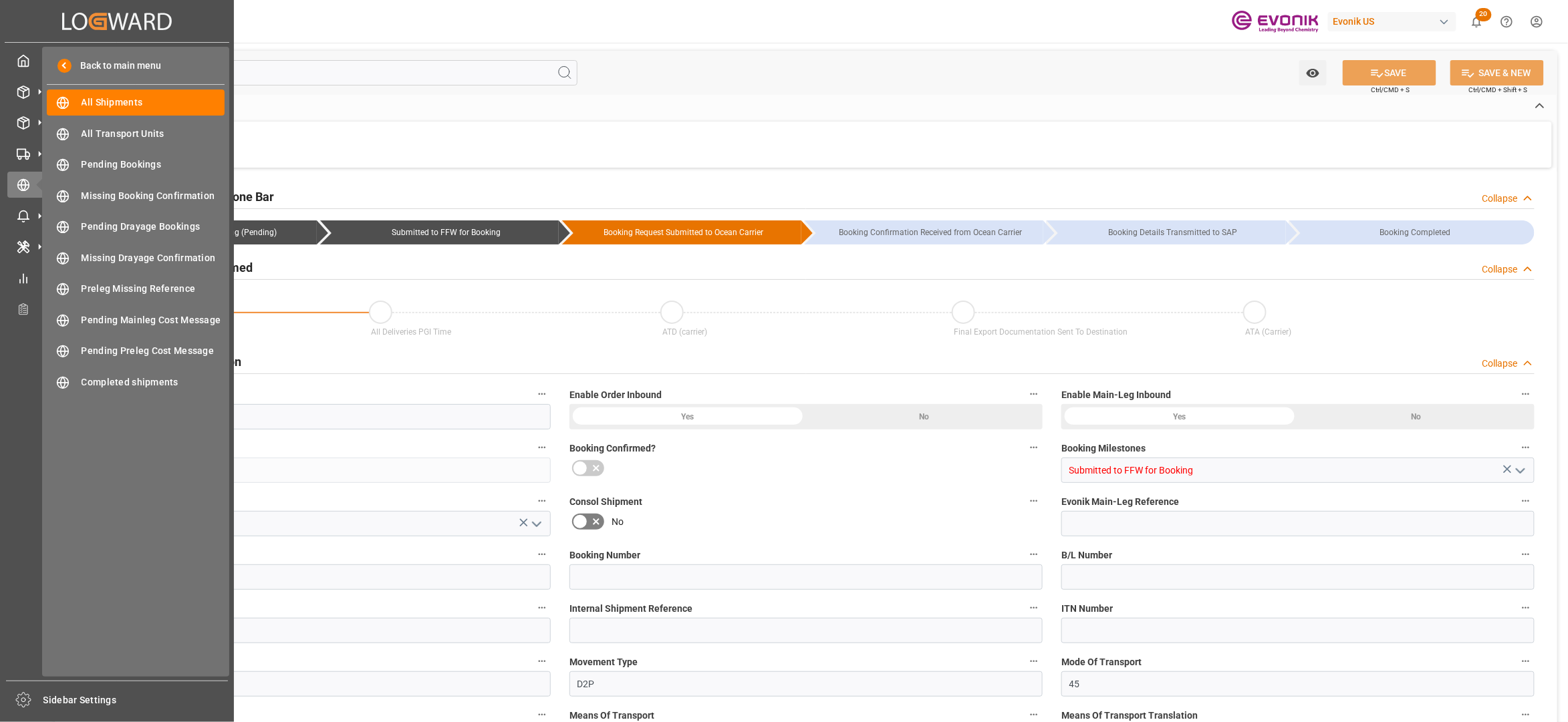
type input "64"
type input "DR"
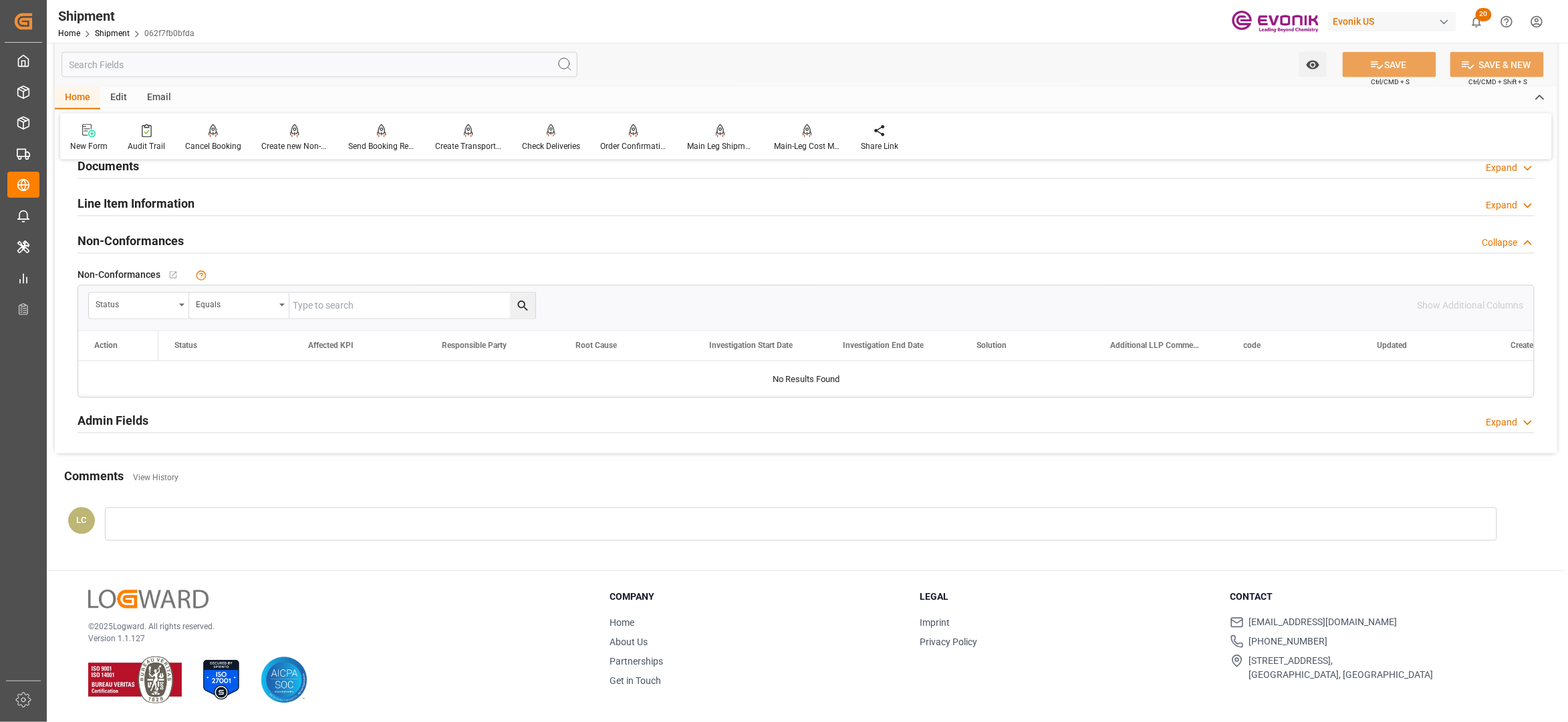
scroll to position [806, 0]
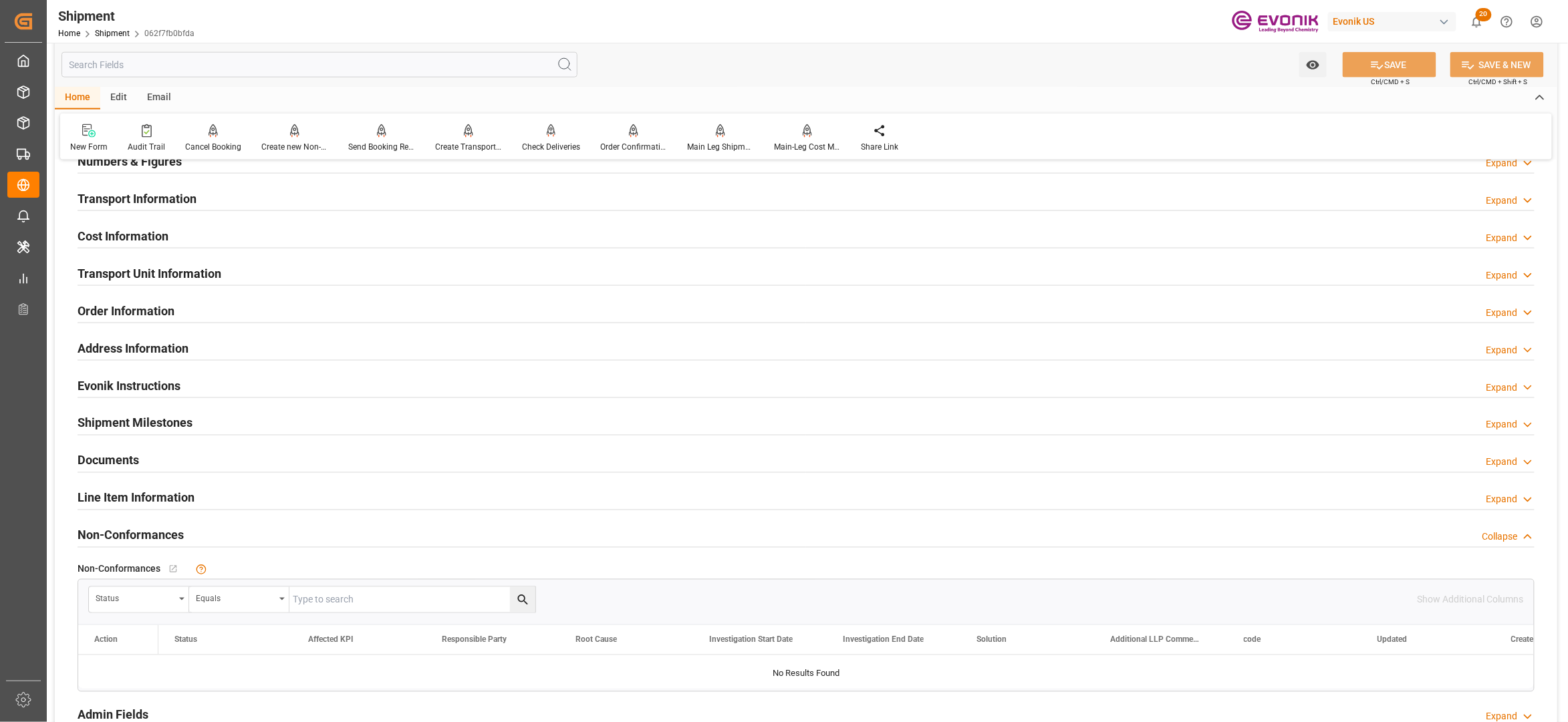
click at [242, 492] on div "Line Item Information Expand" at bounding box center [806, 496] width 1457 height 25
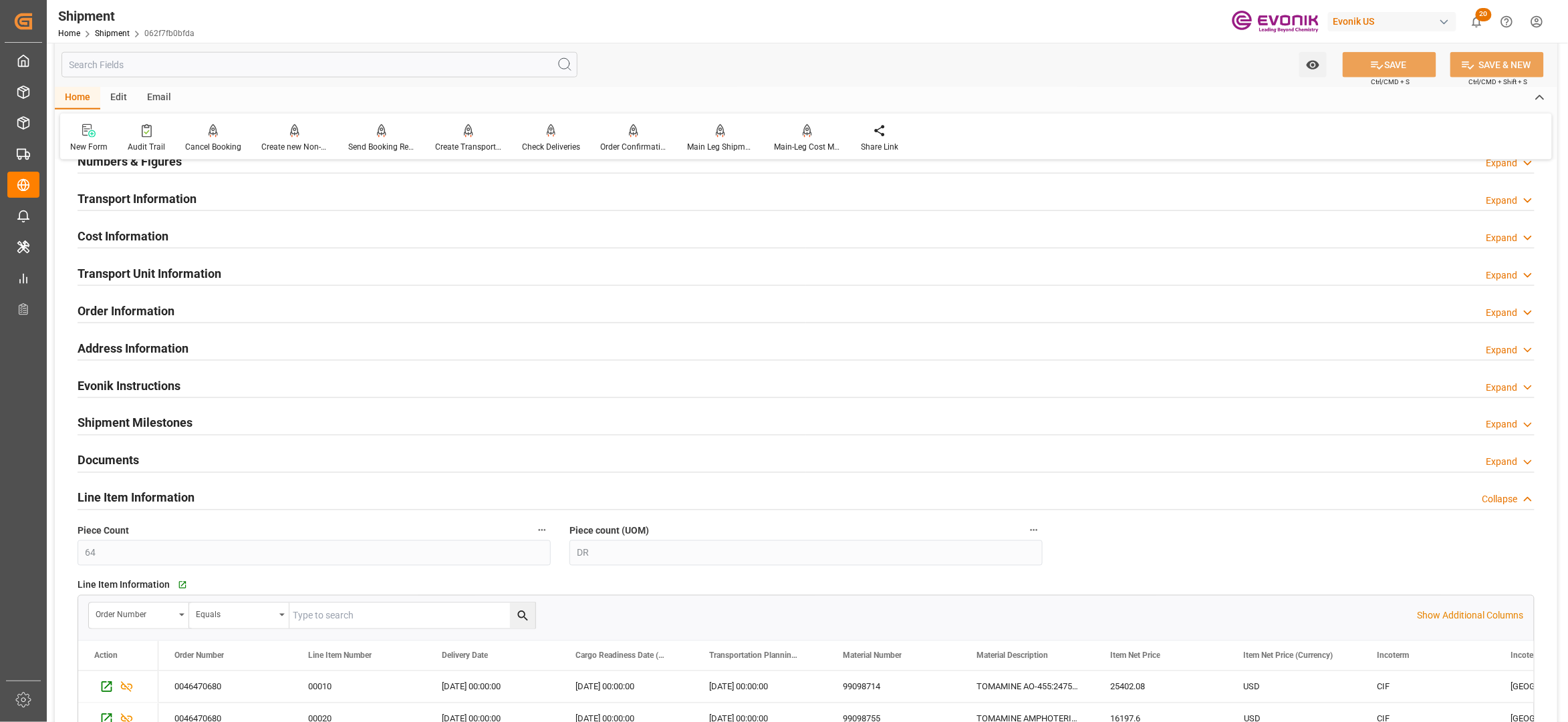
scroll to position [1102, 0]
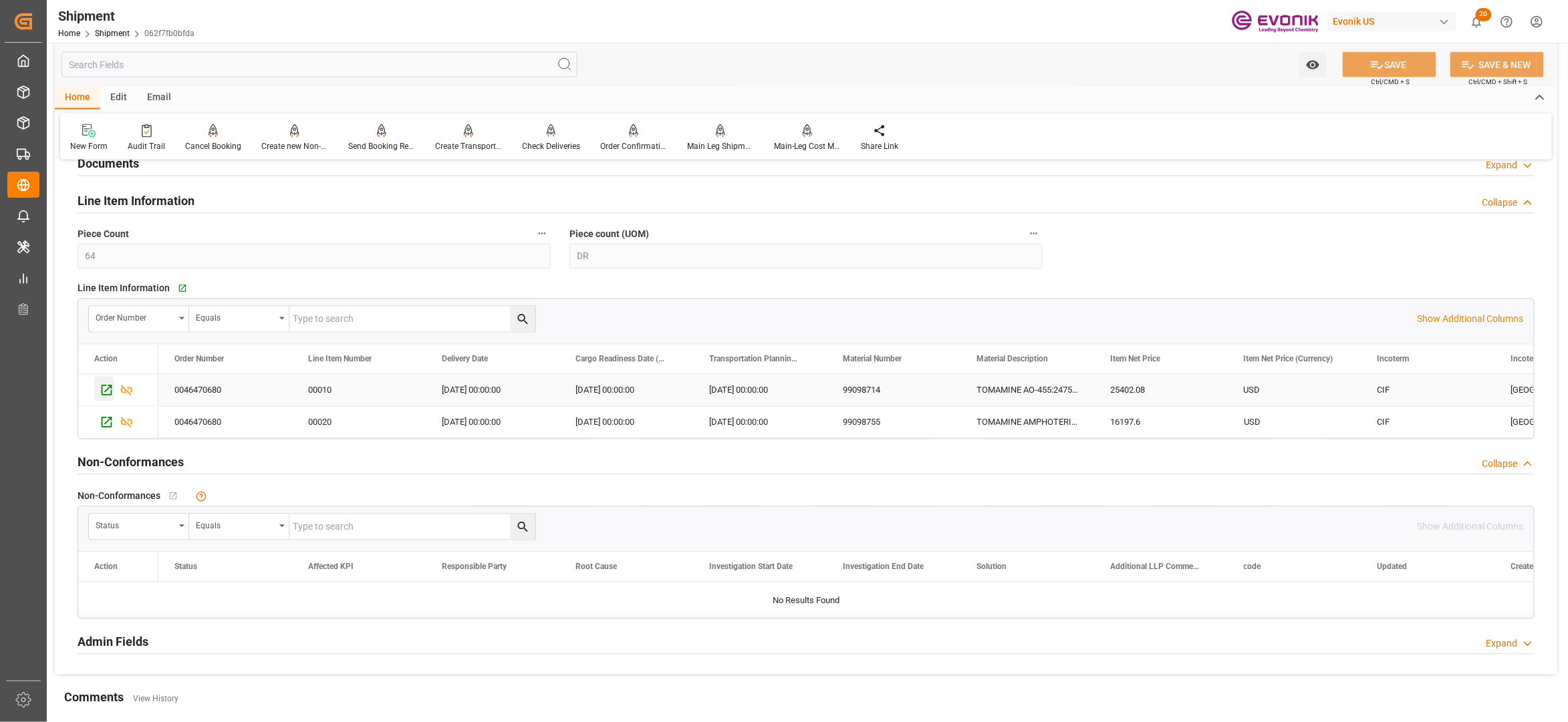
click at [106, 386] on icon "Press SPACE to select this row." at bounding box center [107, 390] width 14 height 14
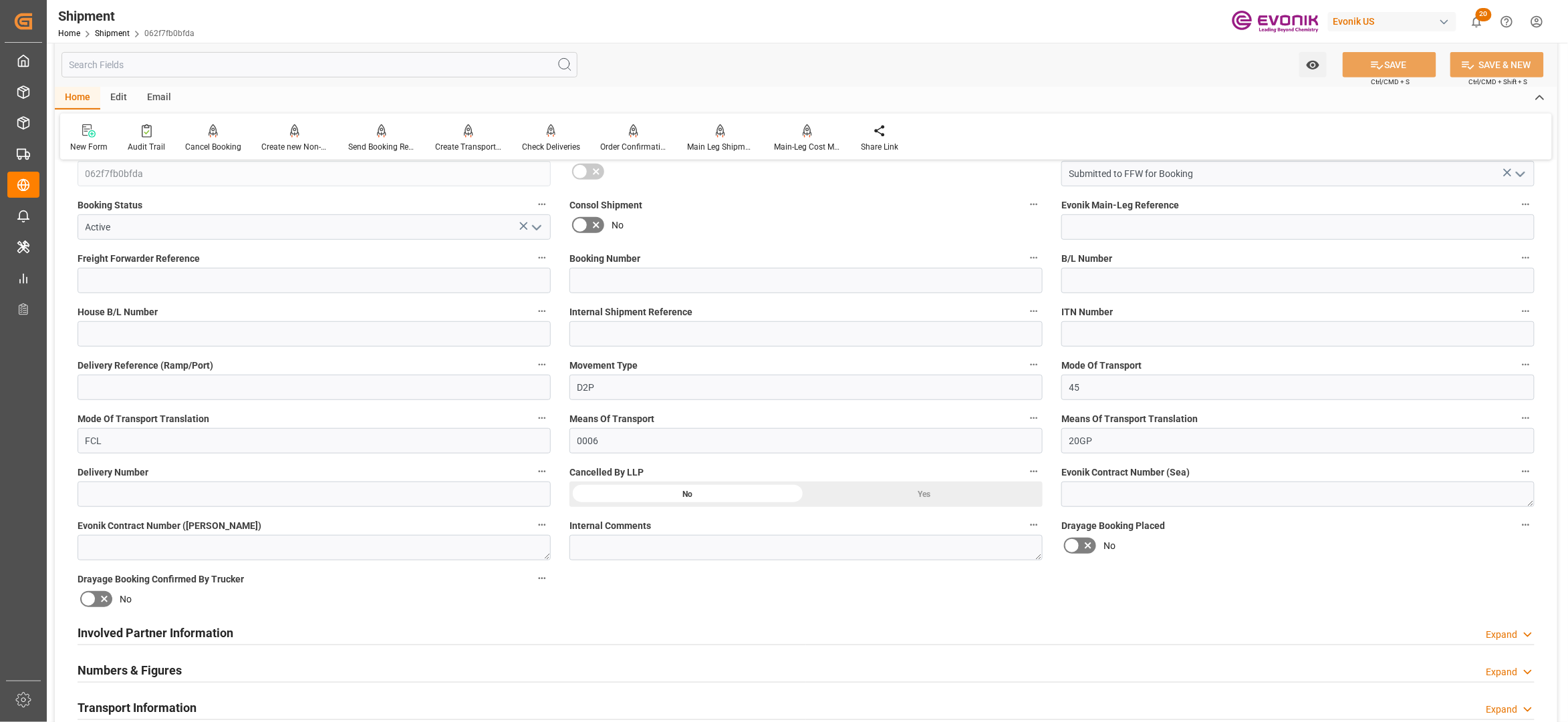
scroll to position [594, 0]
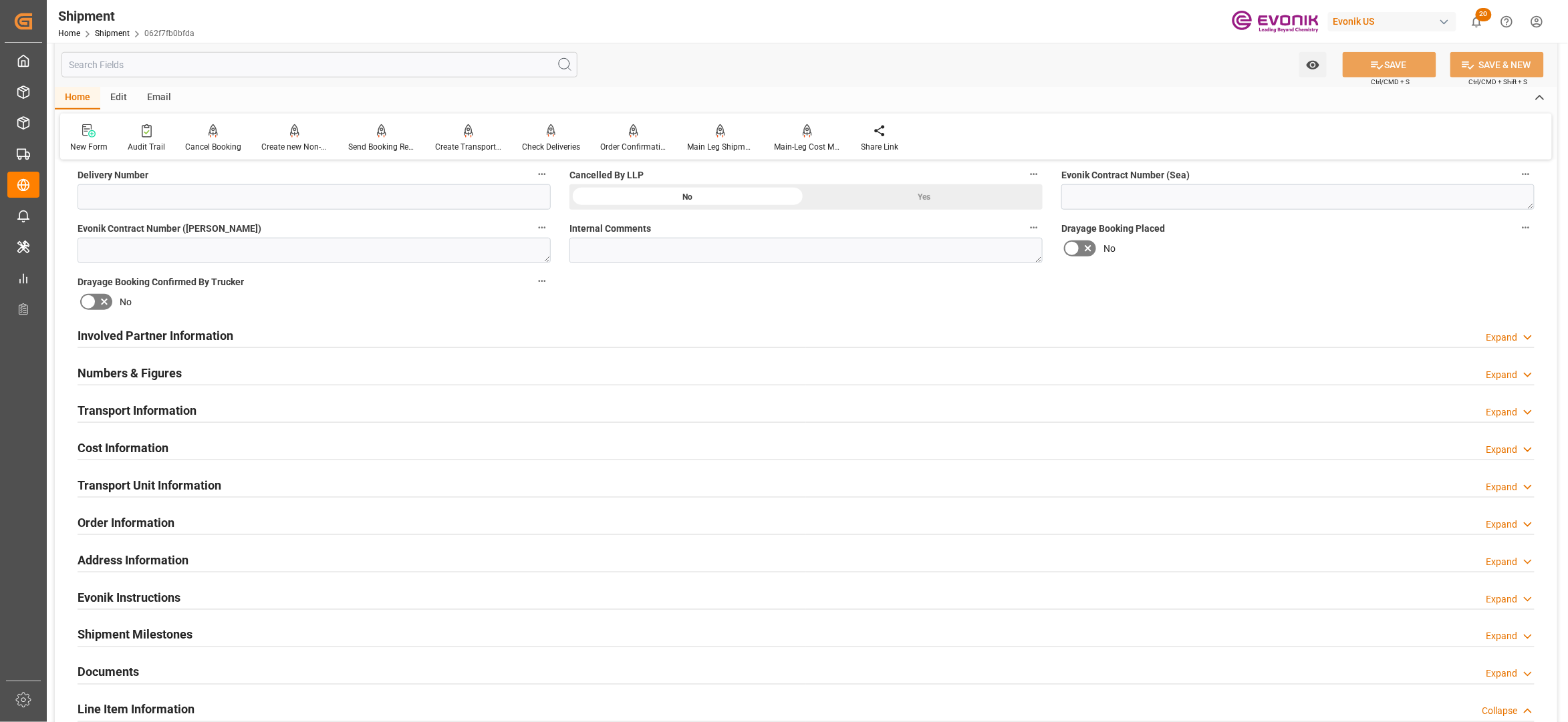
click at [230, 474] on div "Transport Unit Information Expand" at bounding box center [806, 483] width 1457 height 25
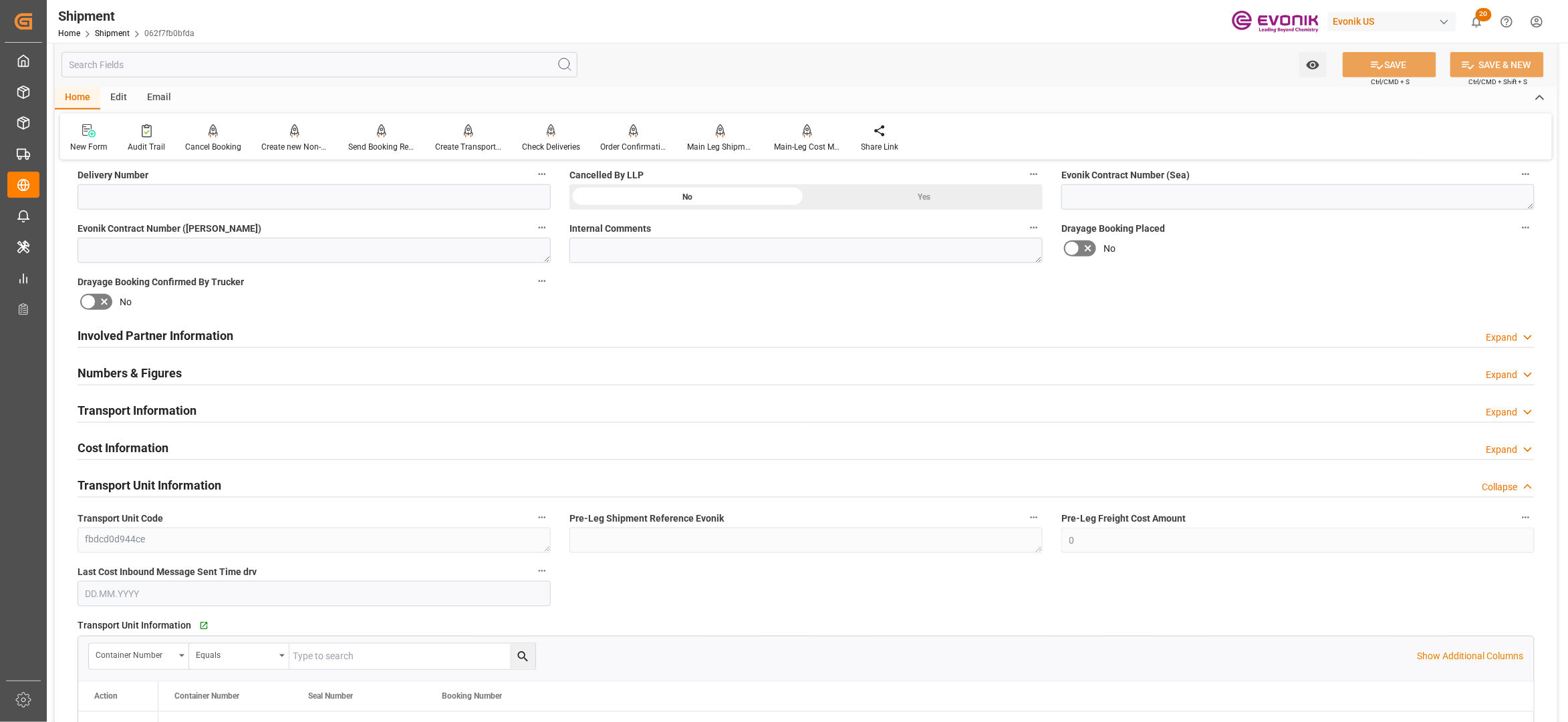
scroll to position [891, 0]
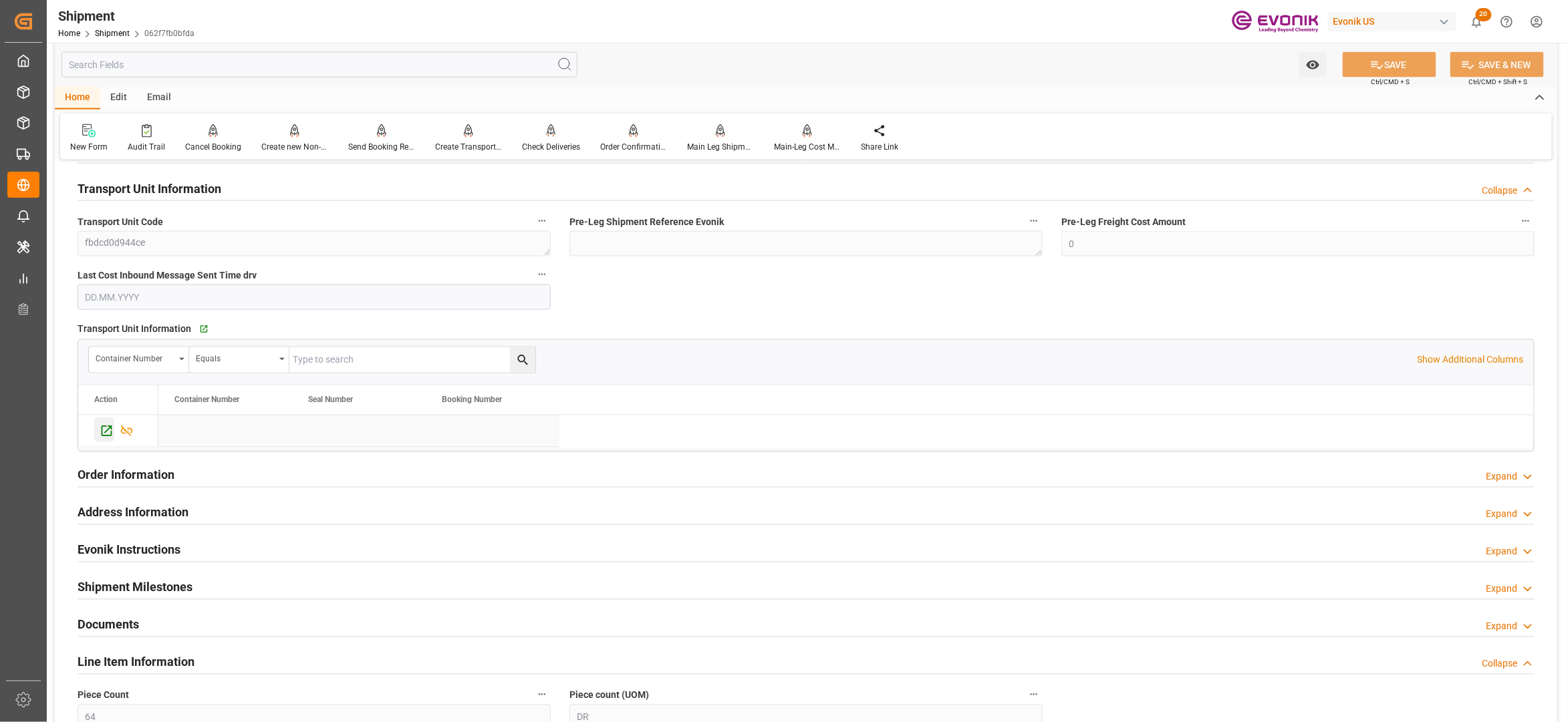
click at [106, 426] on icon "Press SPACE to select this row." at bounding box center [107, 431] width 14 height 14
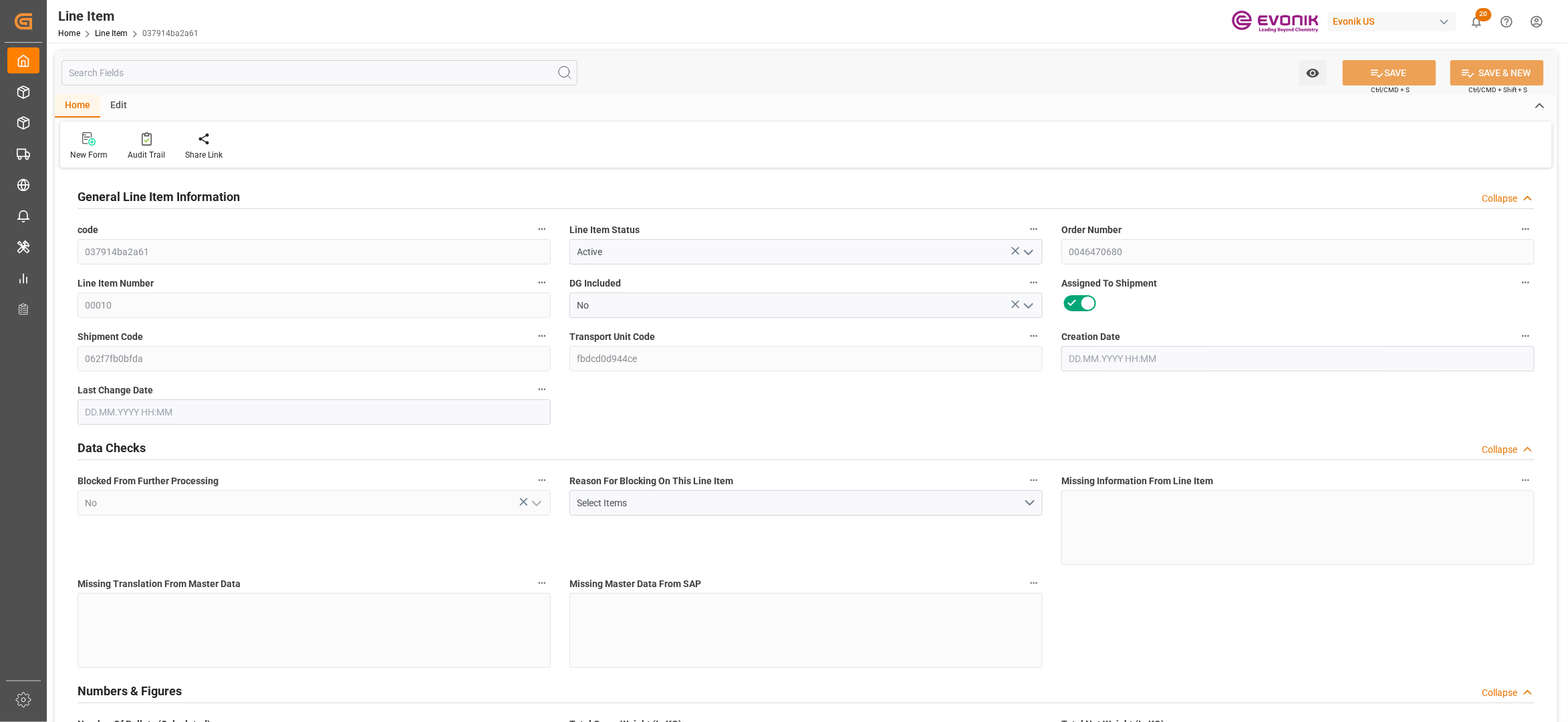
type input "11"
type input "9397.872"
type input "8976"
type input "2764.608"
type input "44"
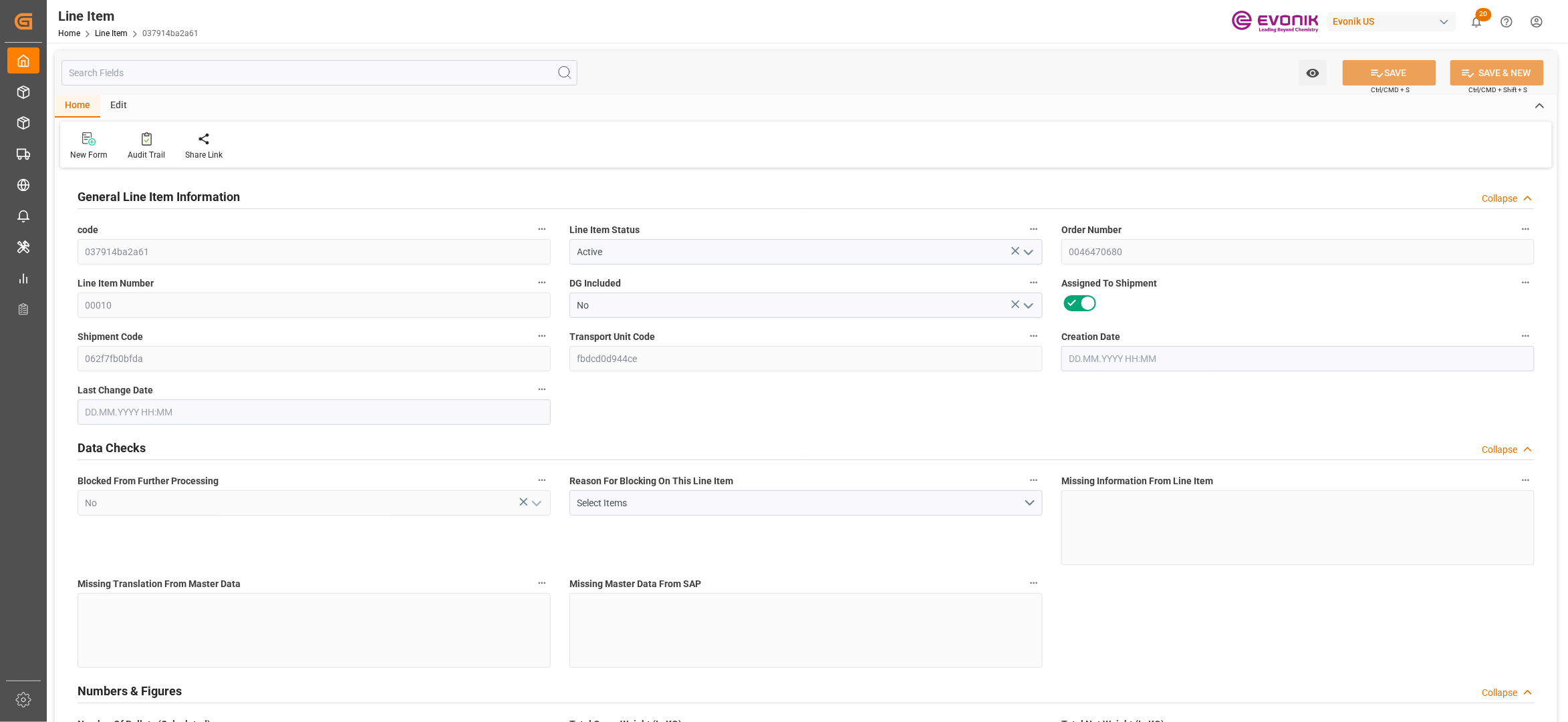
type input "25402.08"
type input "44"
type input "8976"
type input "9397.872"
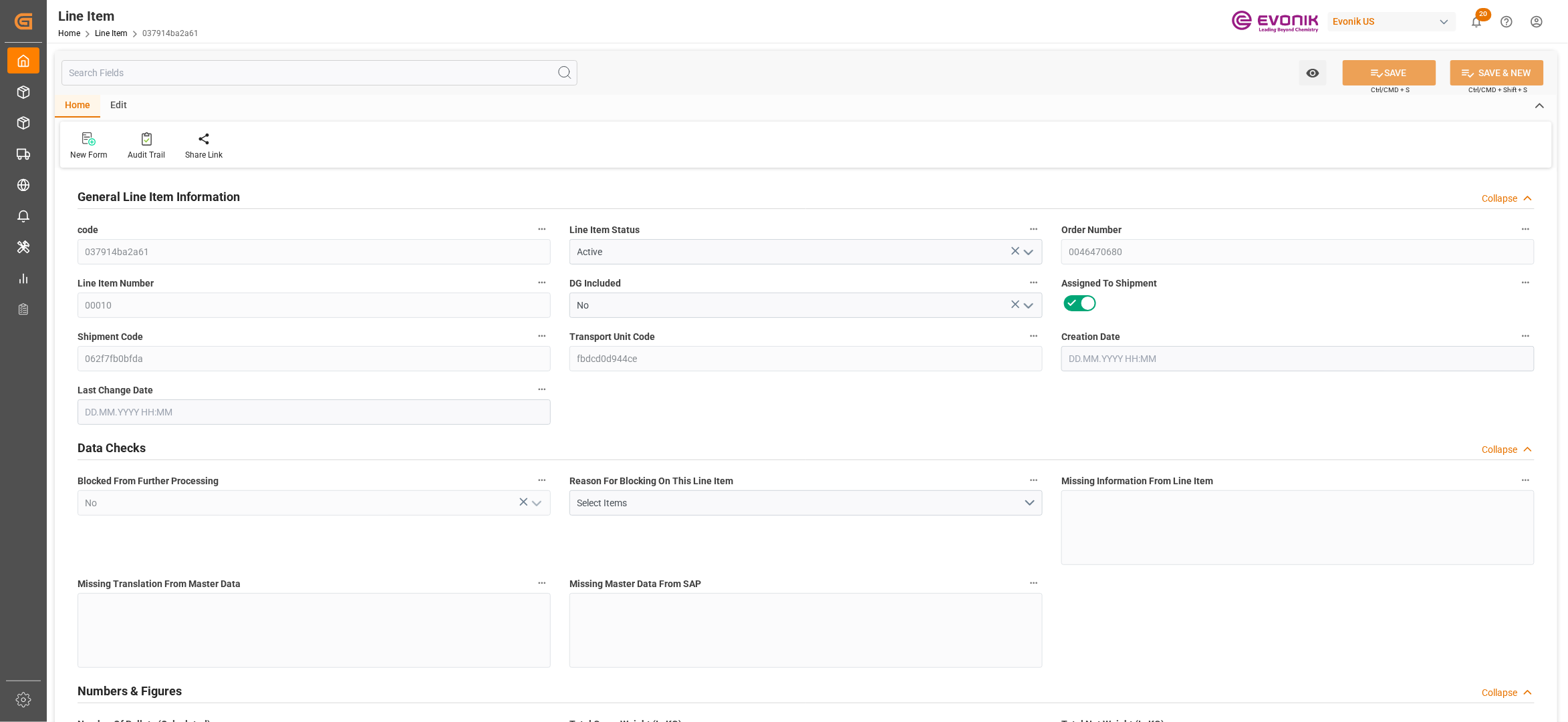
type input "9647.572"
type input "8976"
type input "2764.608"
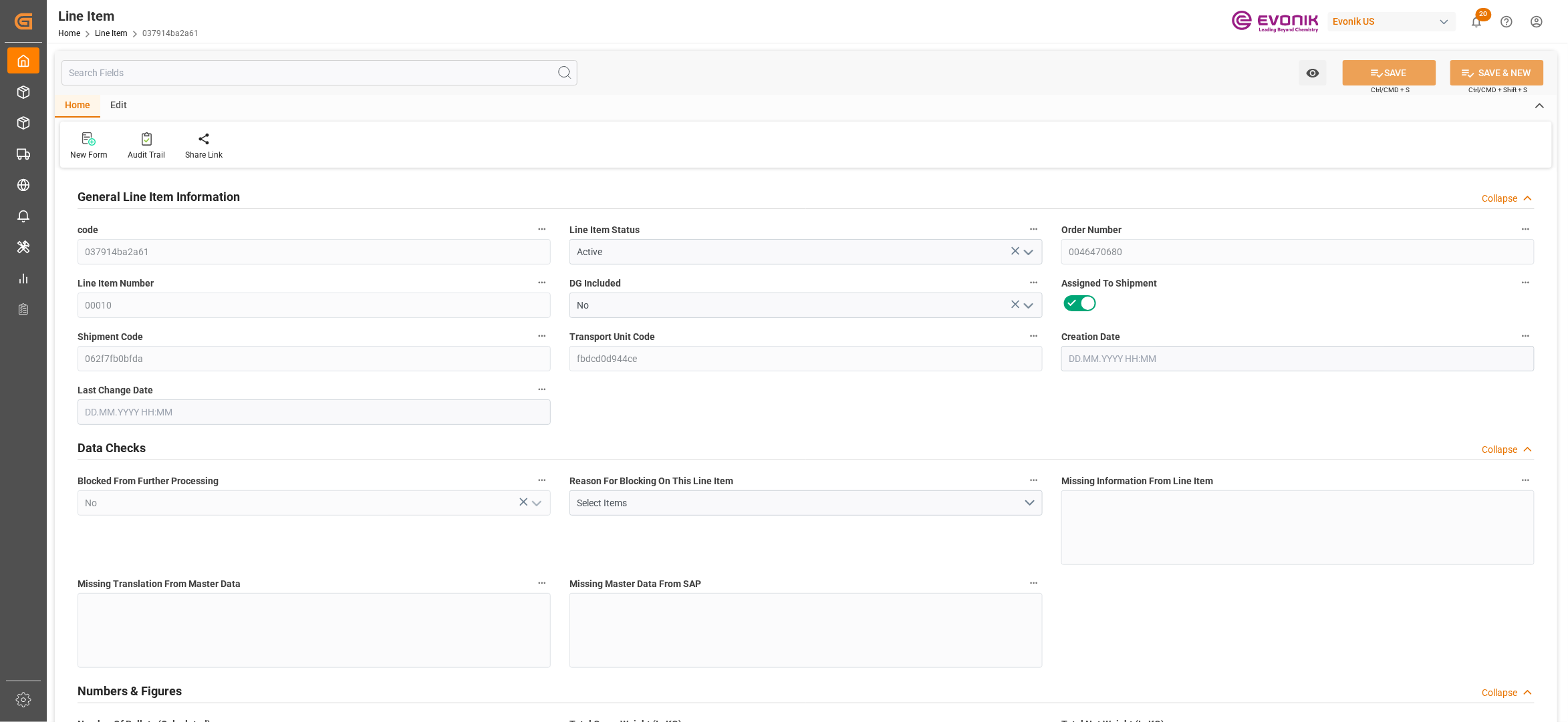
type input "0"
type input "04.09.2025 17:13"
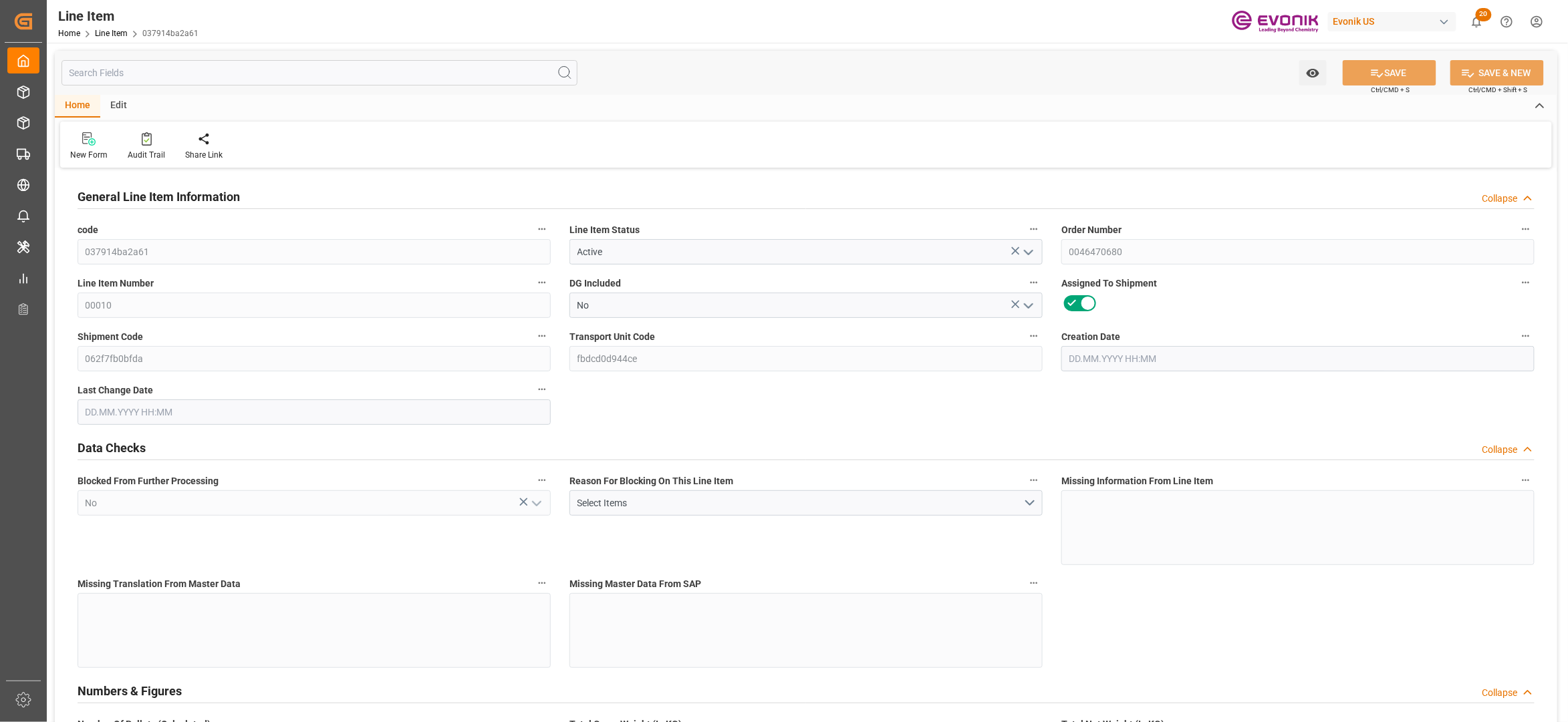
type input "05.09.2025 03:28"
type input "14.11.2025"
type input "22.09.2025"
type input "15.09.2025"
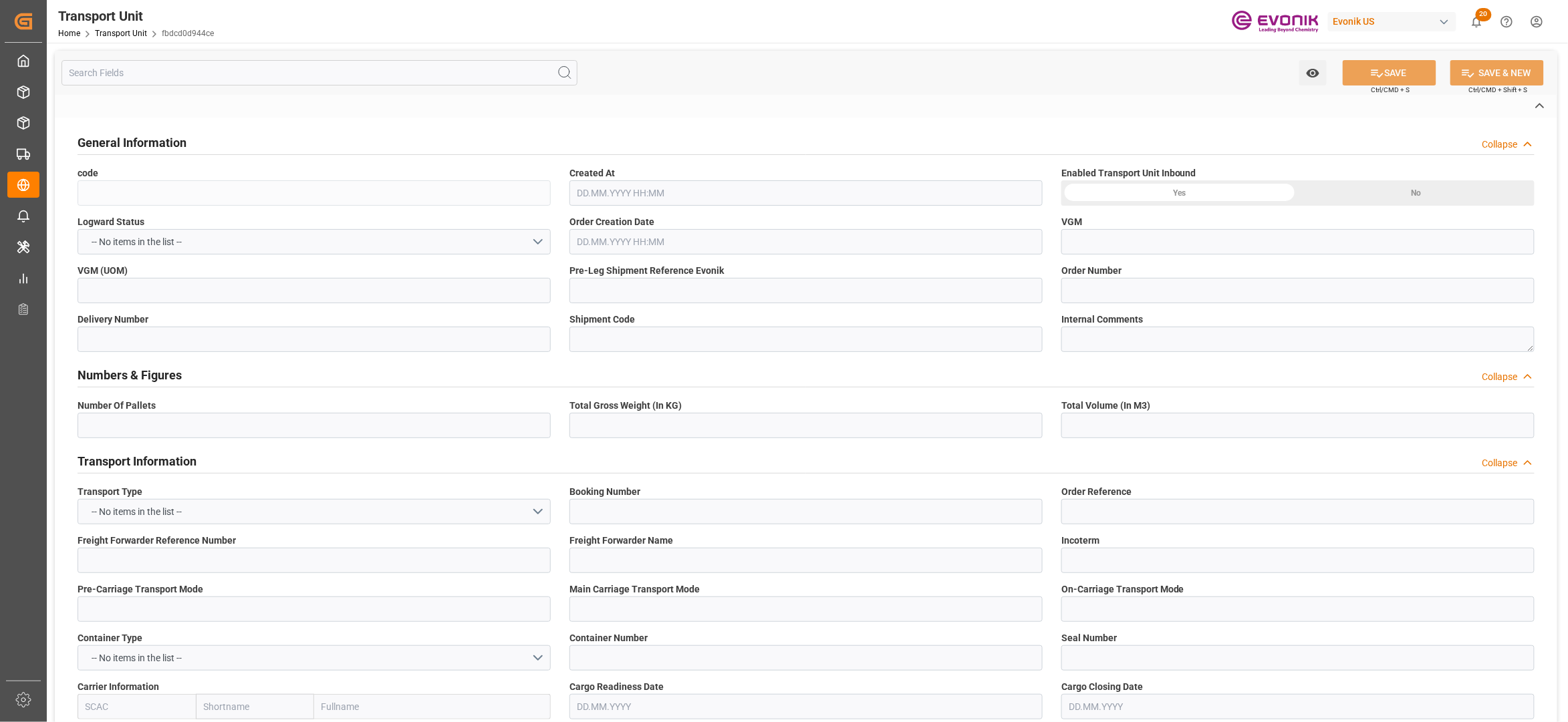
type input "fbdcd0d944ce"
type input "0046470680"
type input "062f7fb0bfda"
type input "OOLU"
type textarea "60409"
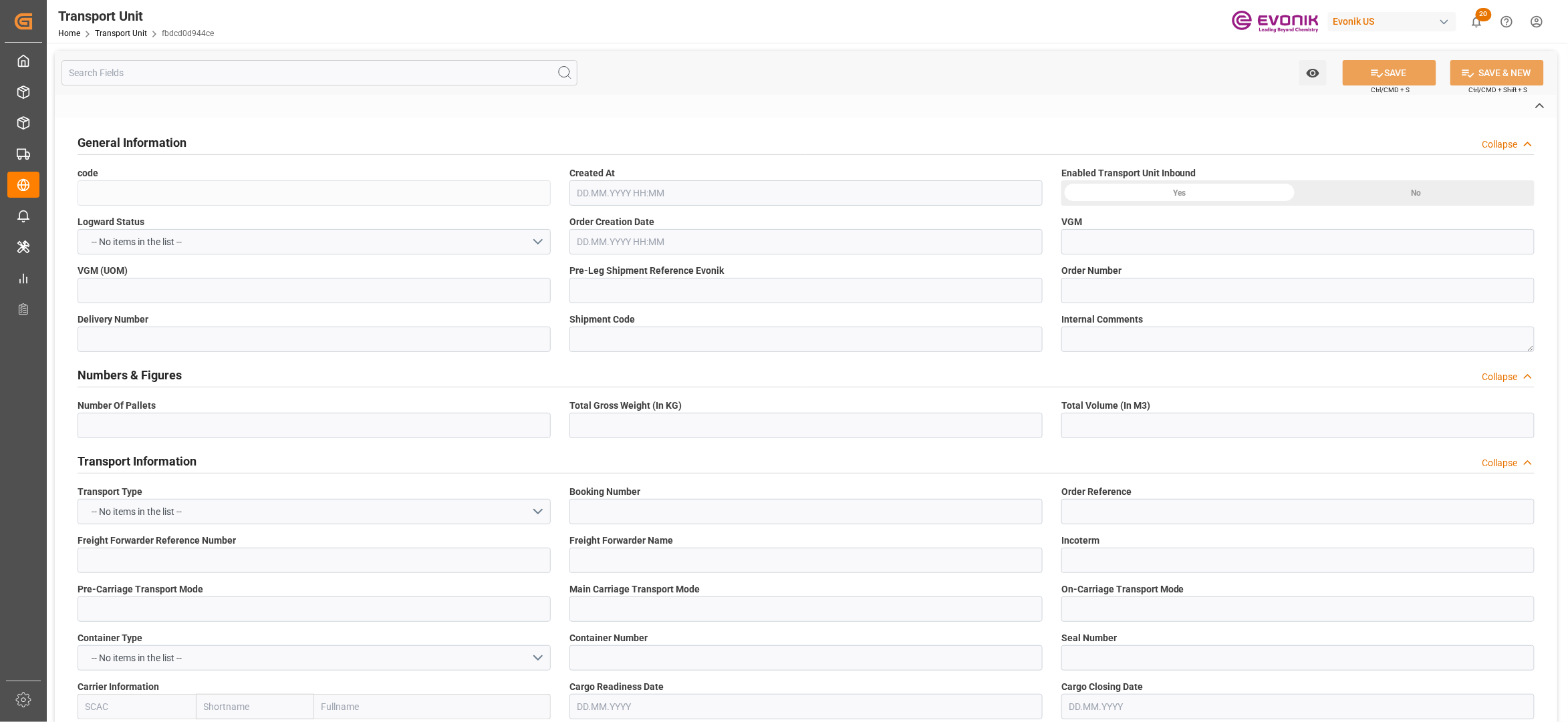
type input "United States"
type textarea "00000"
type input "China"
type input "Long Beach"
type input "Shanghai"
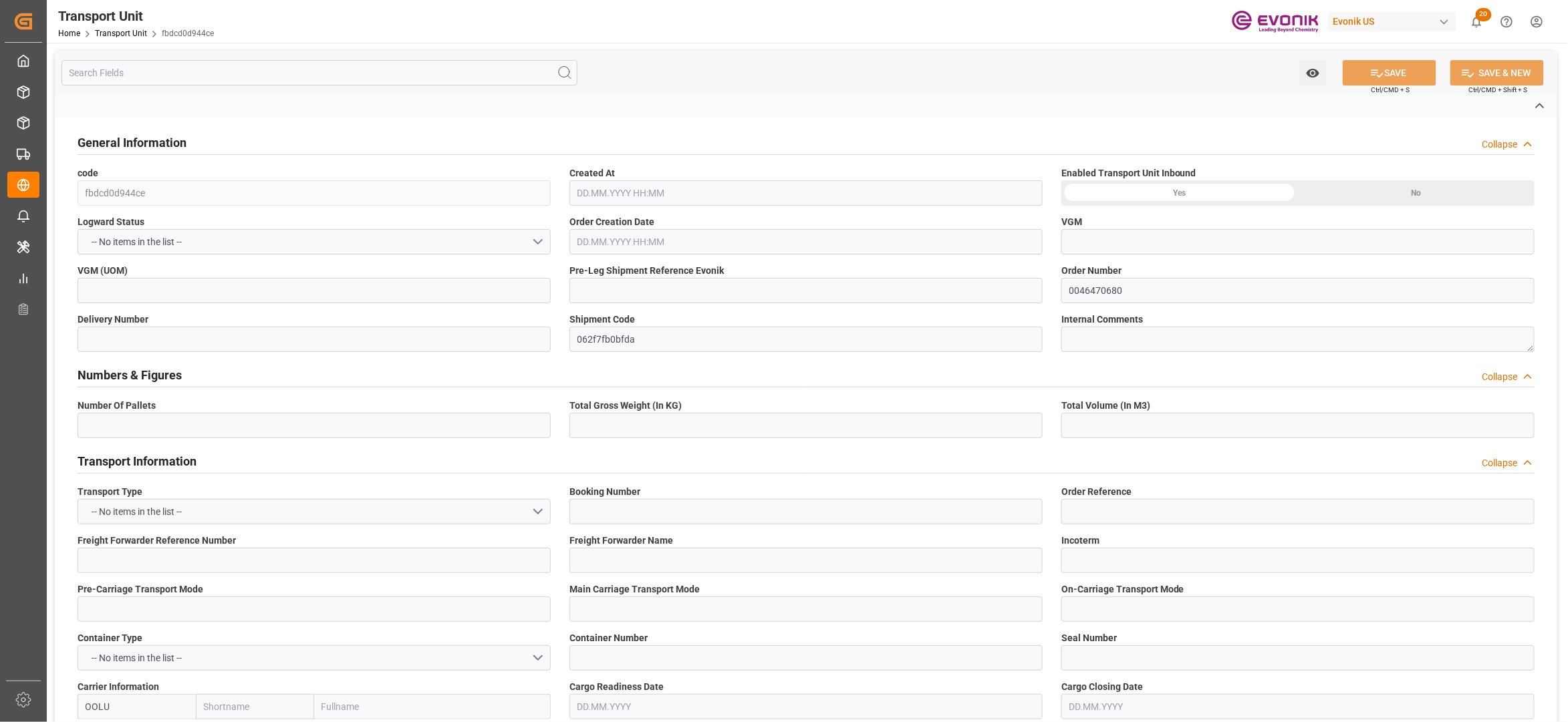
type textarea "No Deliveries found"
type input "kg"
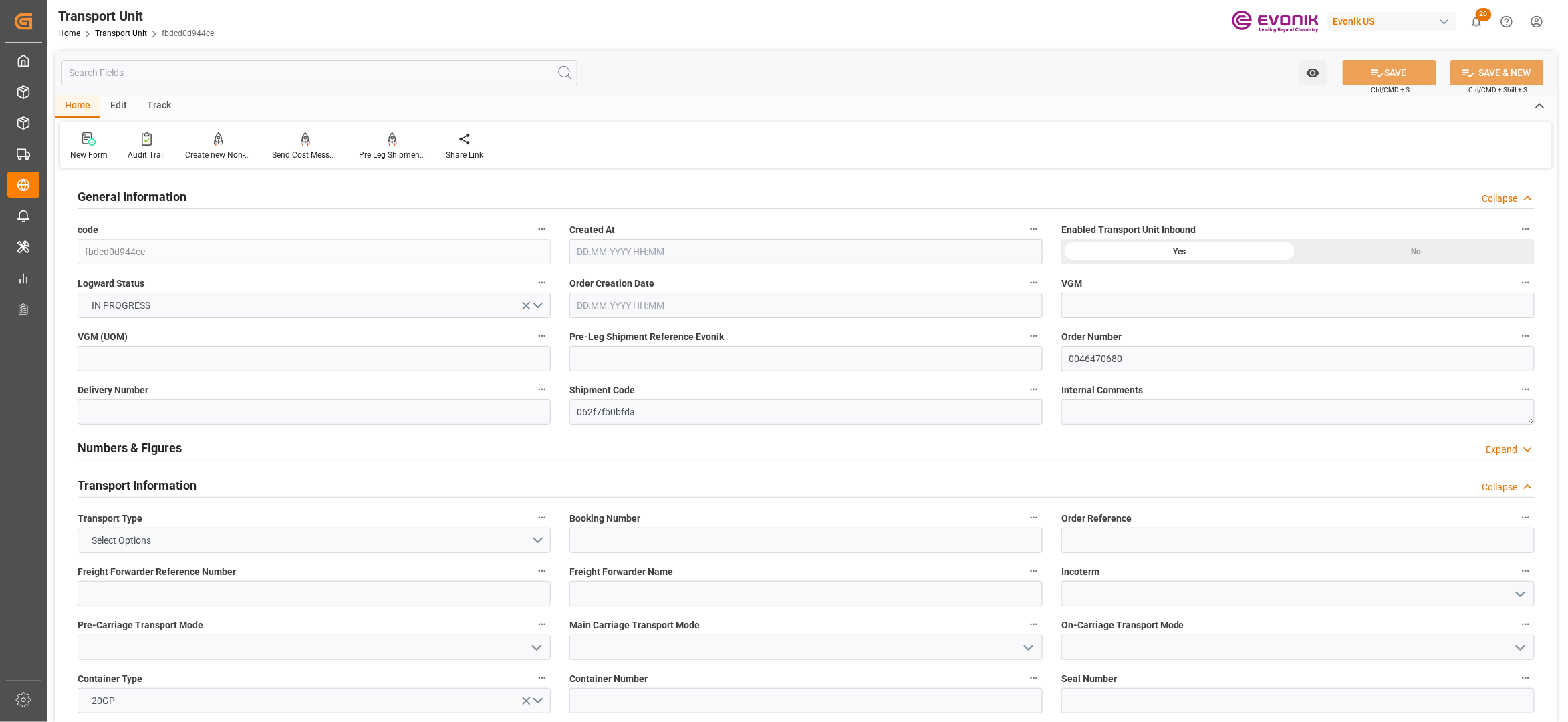
type input "OOCL"
type input "Orient Overseas Container Line Ltd"
type input "USLGB"
type input "CNSHA"
type input "14032.832"
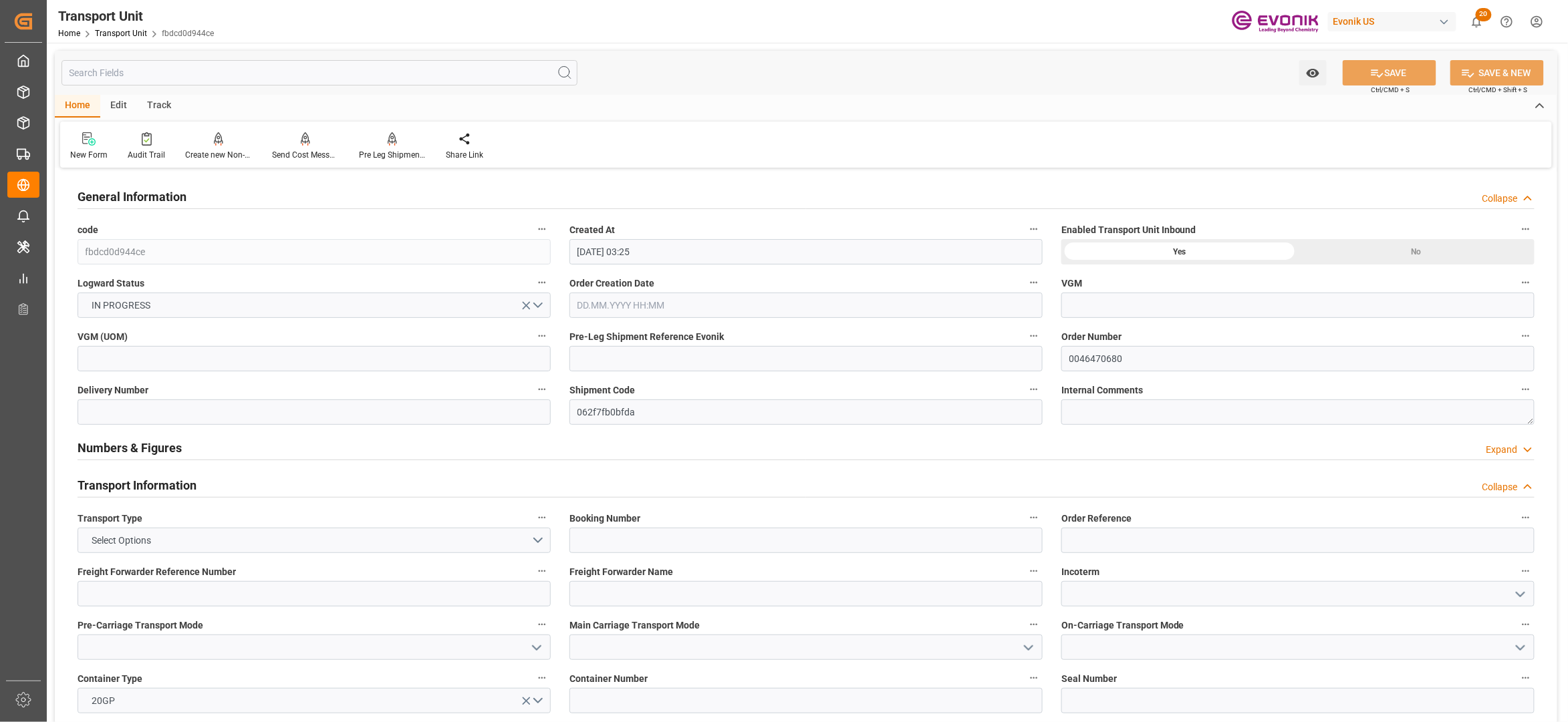
type input "05.09.2025 03:25"
type input "14.11.2025"
type input "12.10.2025 00:00"
type input "02.11.2025 00:00"
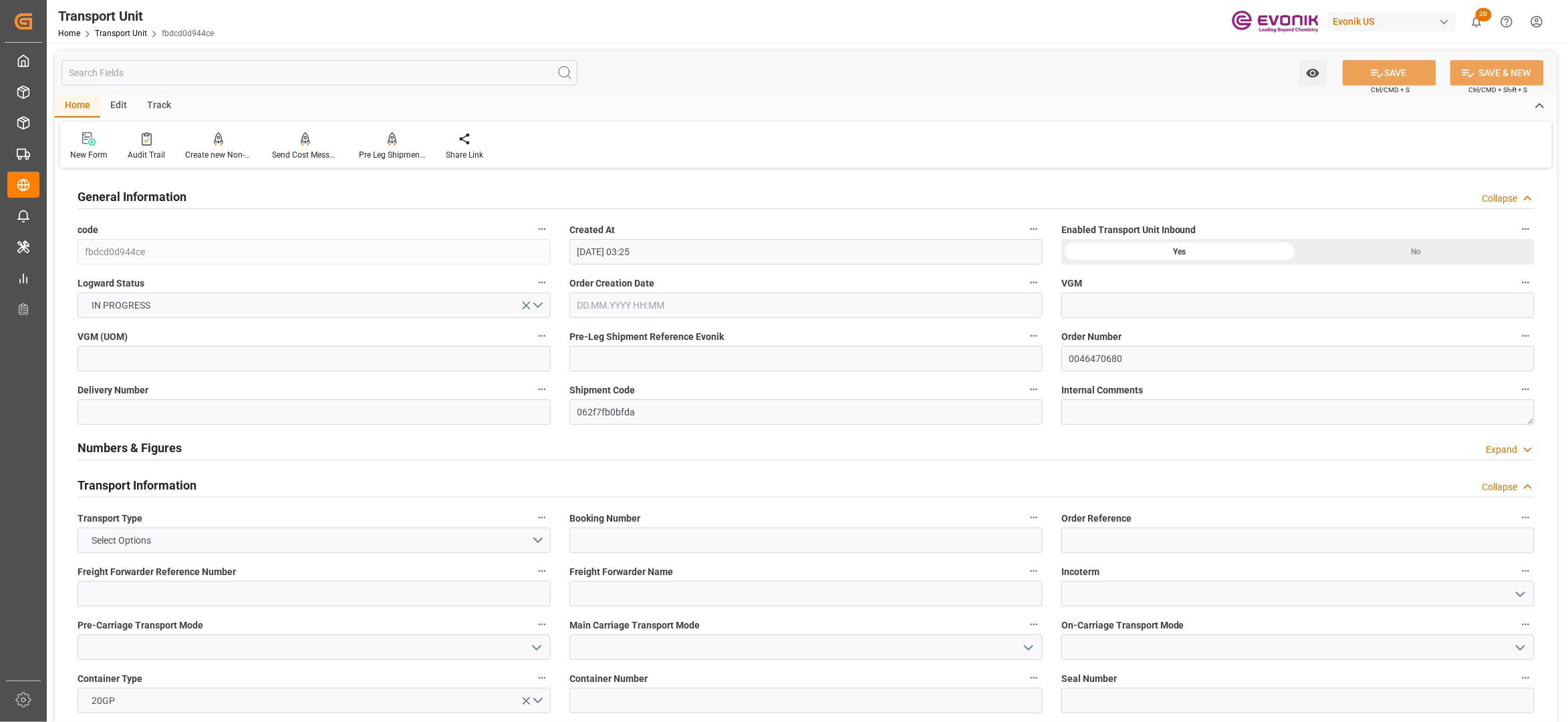
type input "02.11.2025 00:00"
type input "22.09.2025 00:00"
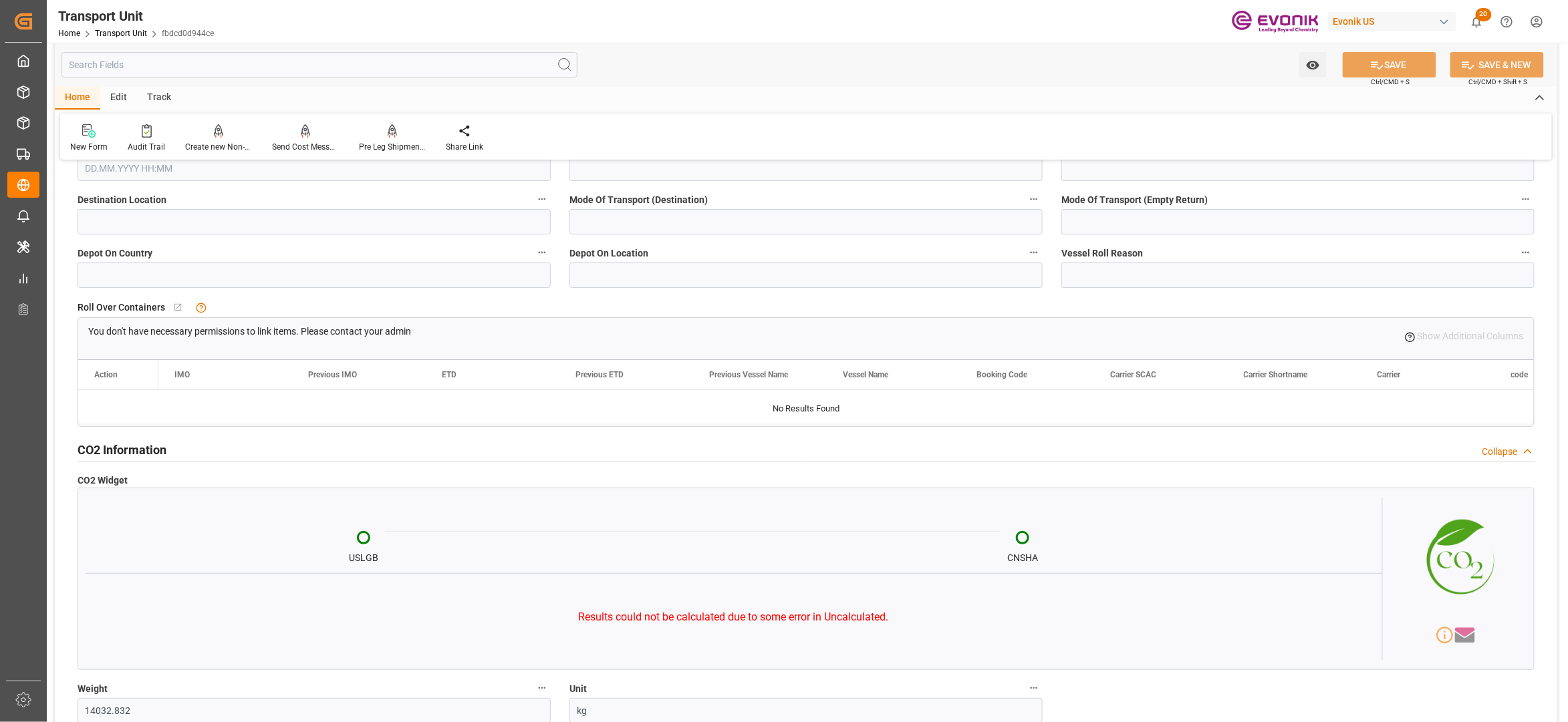
scroll to position [4328, 0]
